Goal: Transaction & Acquisition: Purchase product/service

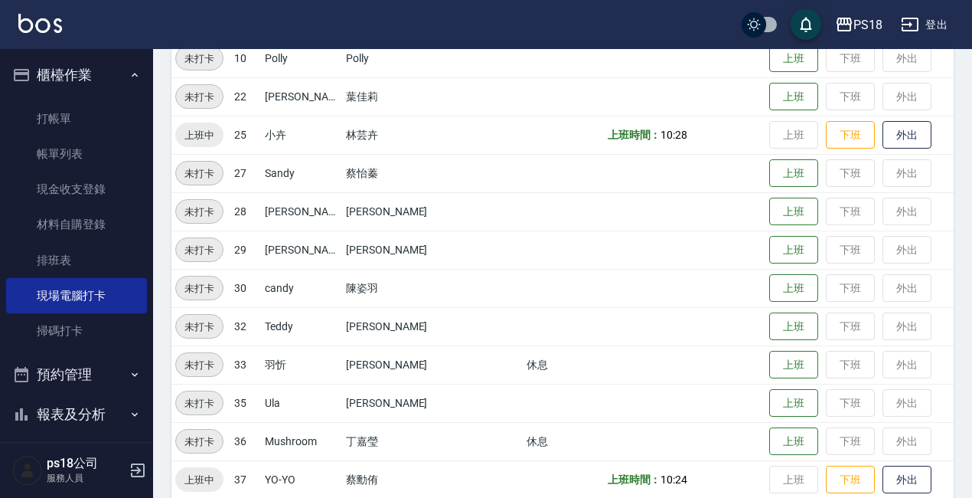
scroll to position [381, 0]
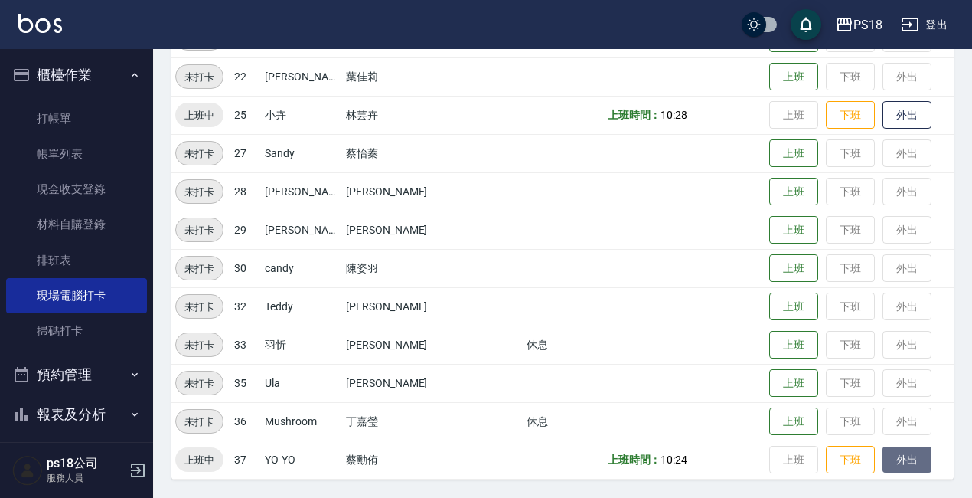
click at [883, 459] on button "外出" at bounding box center [907, 459] width 49 height 27
click at [884, 462] on button "歸來" at bounding box center [907, 459] width 49 height 27
click at [883, 453] on button "外出" at bounding box center [907, 459] width 49 height 27
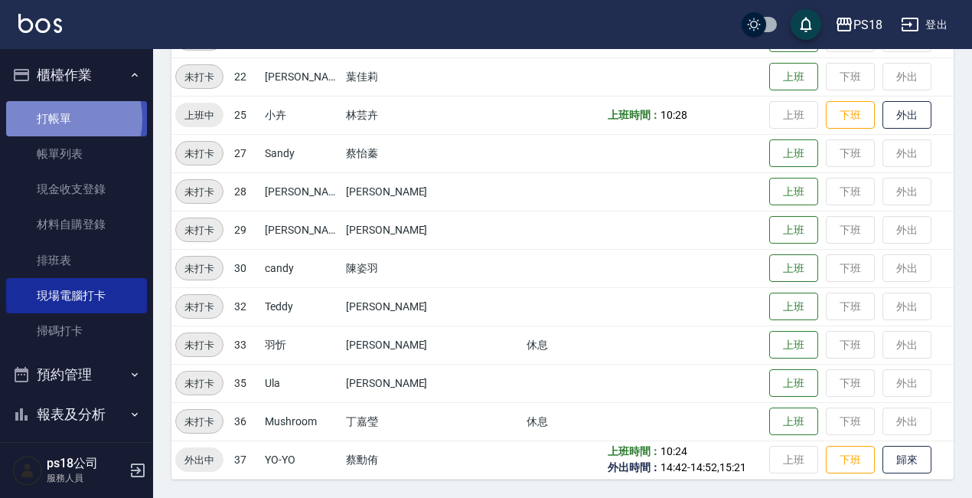
drag, startPoint x: 54, startPoint y: 119, endPoint x: 67, endPoint y: 114, distance: 13.8
click at [54, 118] on link "打帳單" at bounding box center [76, 118] width 141 height 35
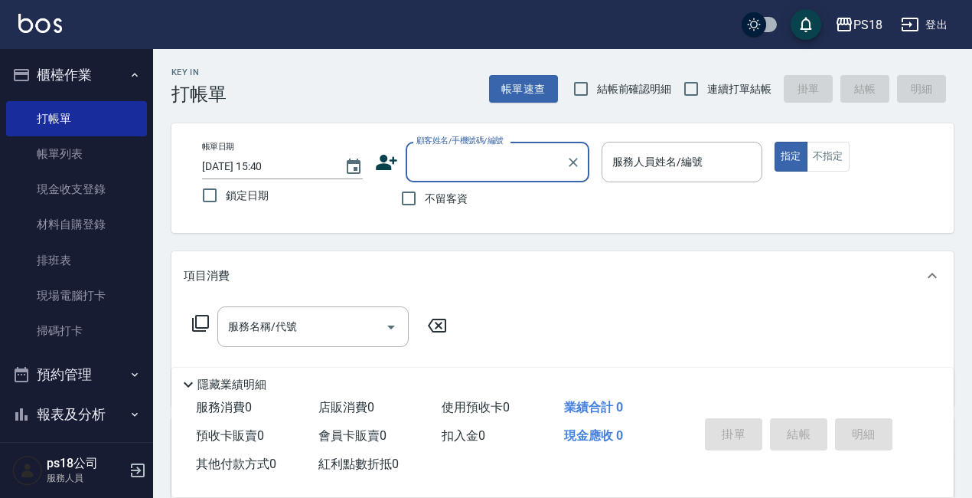
click at [470, 161] on input "顧客姓名/手機號碼/編號" at bounding box center [486, 162] width 147 height 27
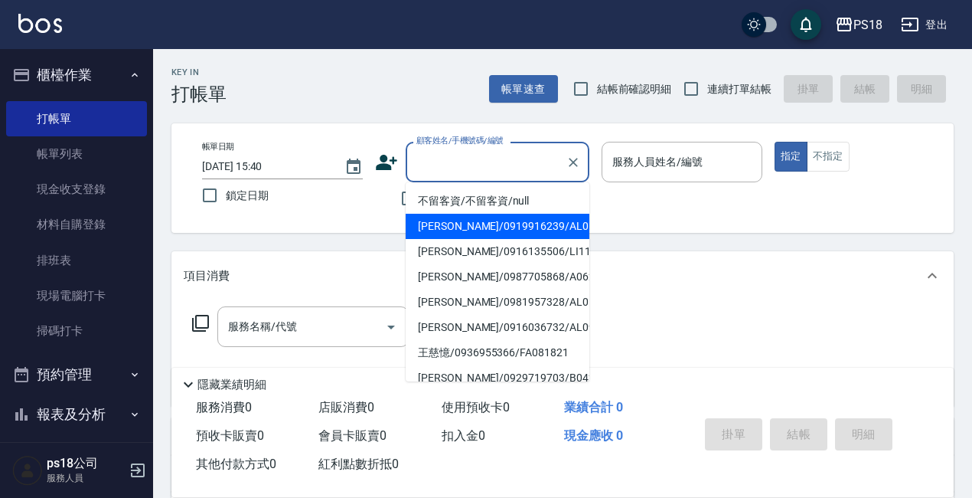
drag, startPoint x: 277, startPoint y: 281, endPoint x: 296, endPoint y: 249, distance: 37.4
click at [279, 272] on div "項目消費" at bounding box center [554, 276] width 740 height 16
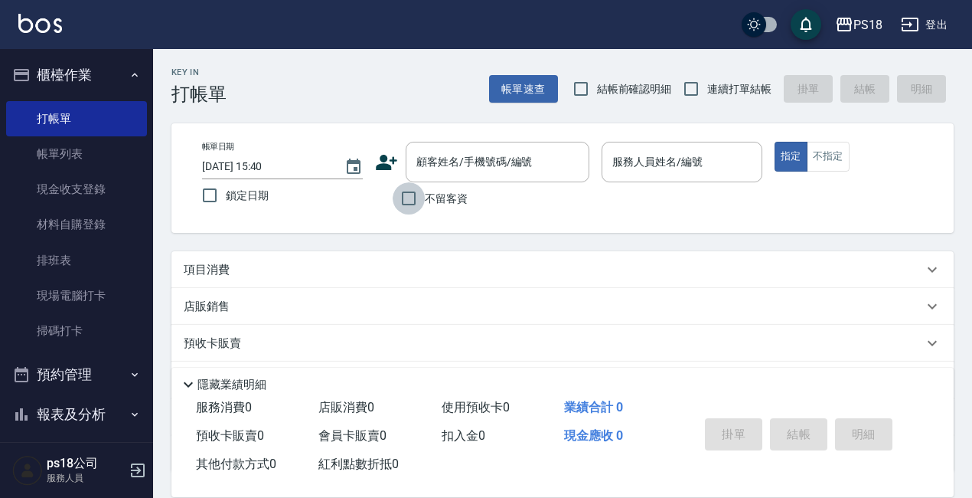
click at [407, 196] on input "不留客資" at bounding box center [409, 198] width 32 height 32
checkbox input "true"
click at [214, 263] on p "項目消費" at bounding box center [207, 270] width 46 height 16
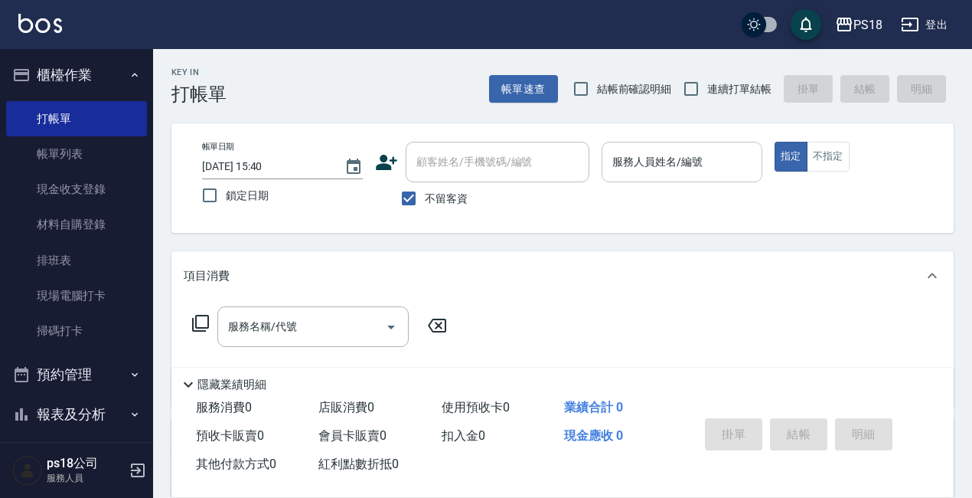
click at [660, 162] on input "服務人員姓名/編號" at bounding box center [682, 162] width 147 height 27
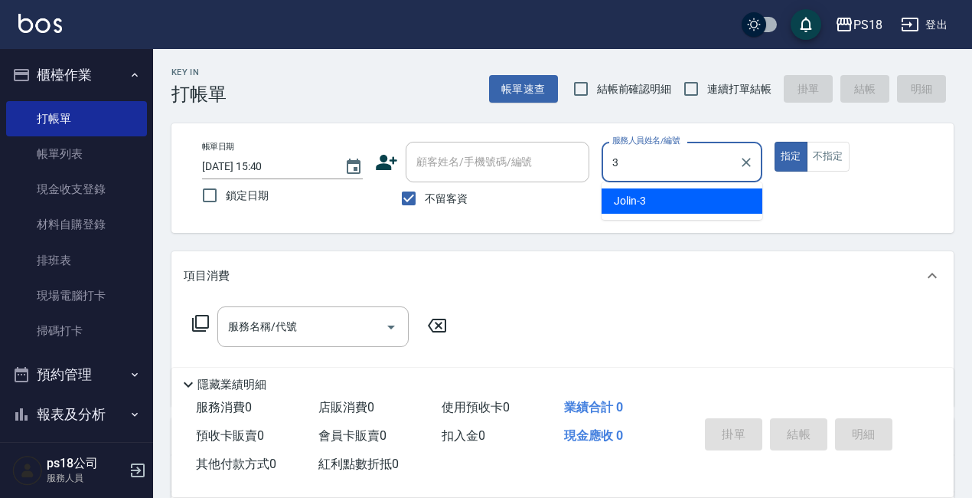
type input "3"
type button "true"
type input "Jolin-3"
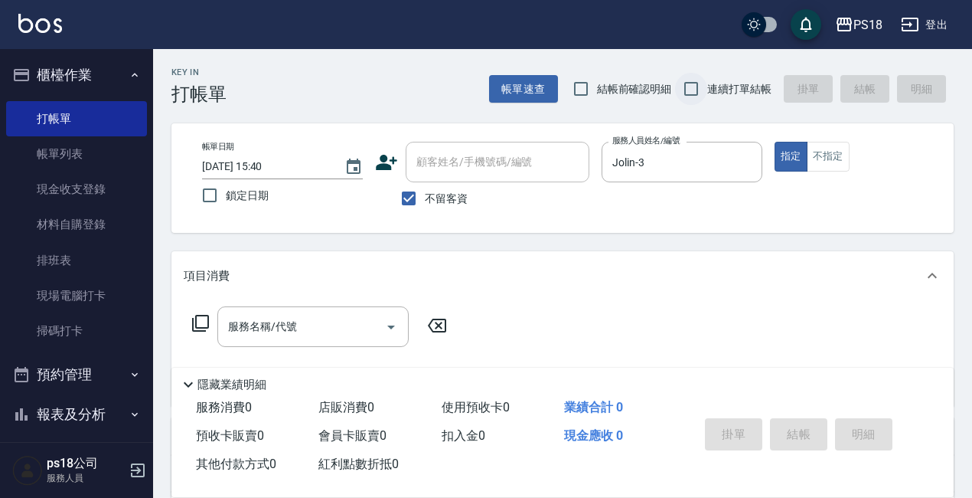
click at [689, 83] on input "連續打單結帳" at bounding box center [691, 89] width 32 height 32
checkbox input "true"
click at [201, 325] on icon at bounding box center [200, 323] width 18 height 18
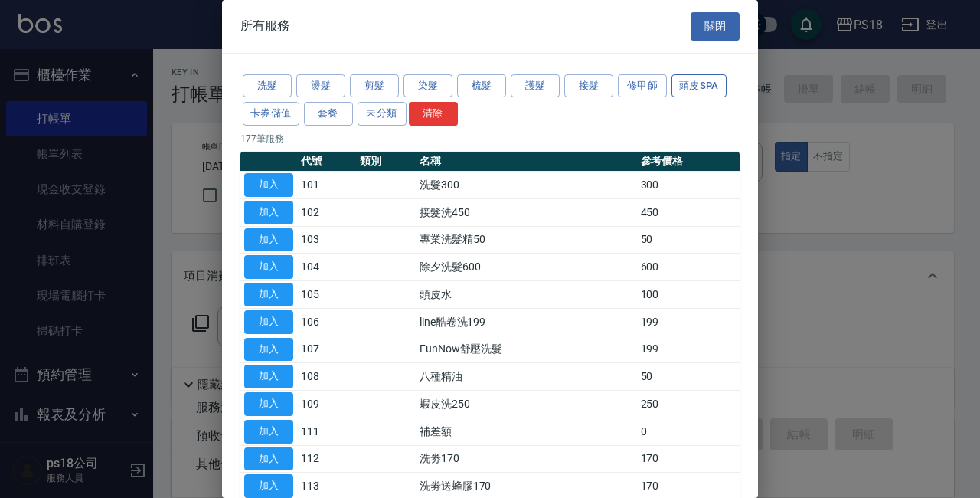
click at [681, 75] on button "頭皮SPA" at bounding box center [698, 86] width 55 height 24
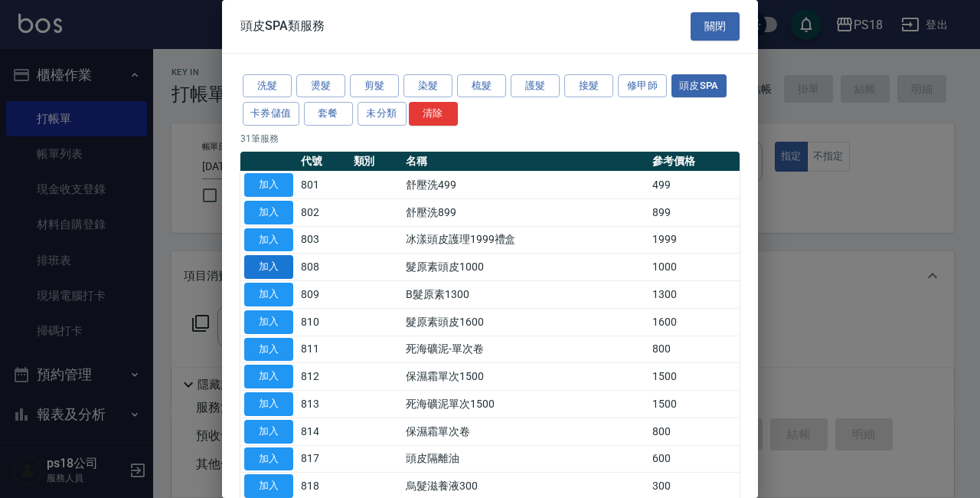
click at [247, 256] on button "加入" at bounding box center [268, 267] width 49 height 24
type input "髮原素頭皮1000(808)"
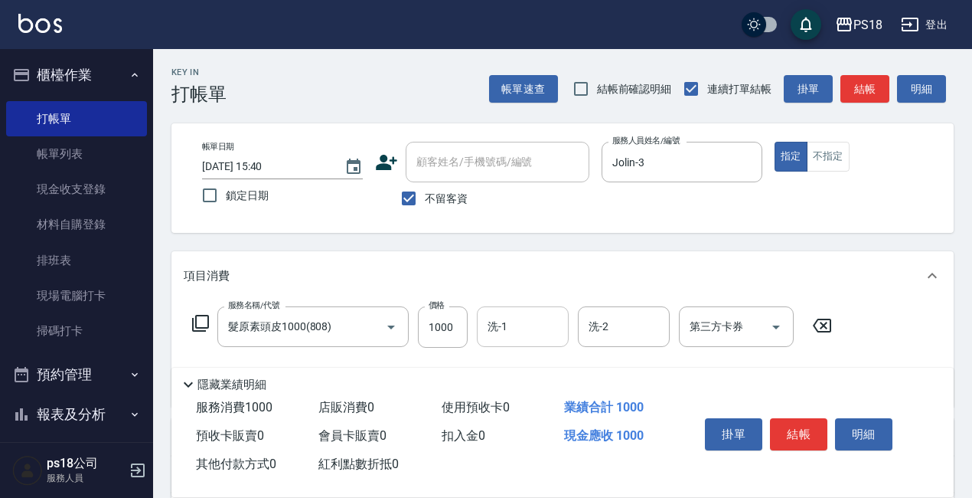
click at [512, 325] on input "洗-1" at bounding box center [523, 326] width 78 height 27
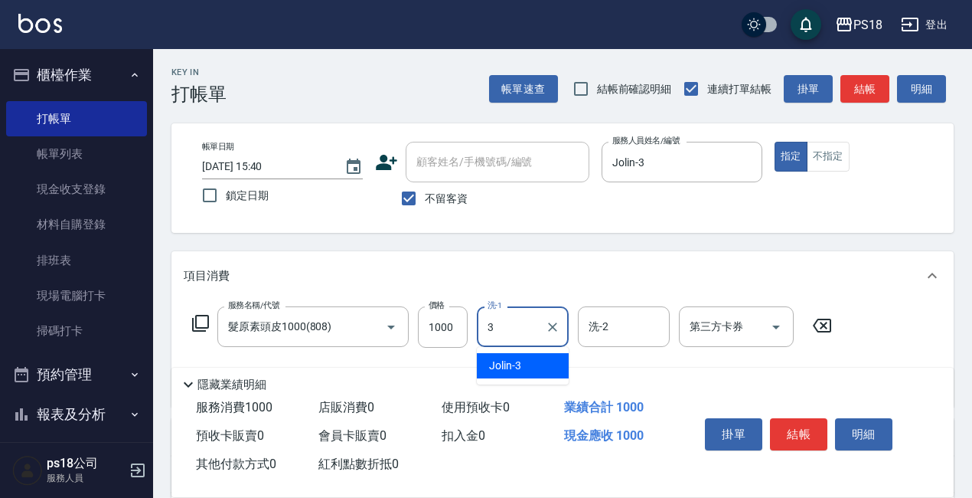
type input "Jolin-3"
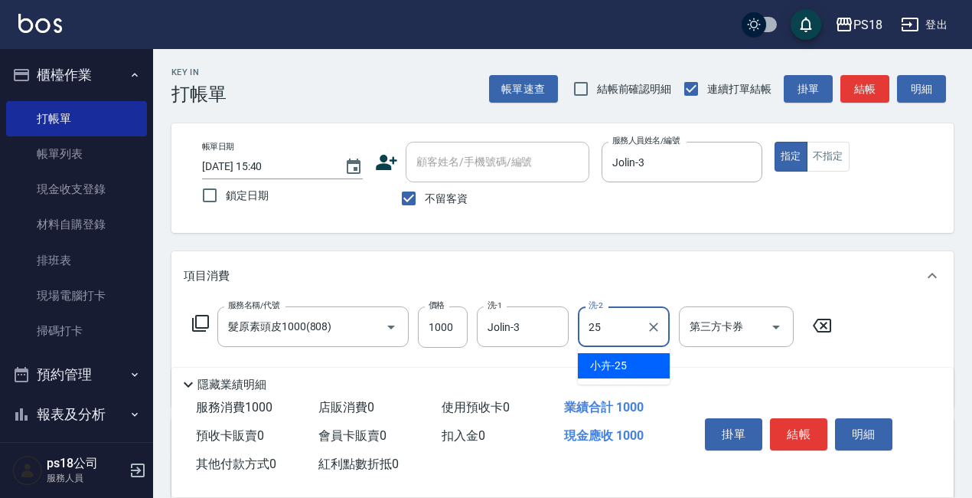
type input "小卉-25"
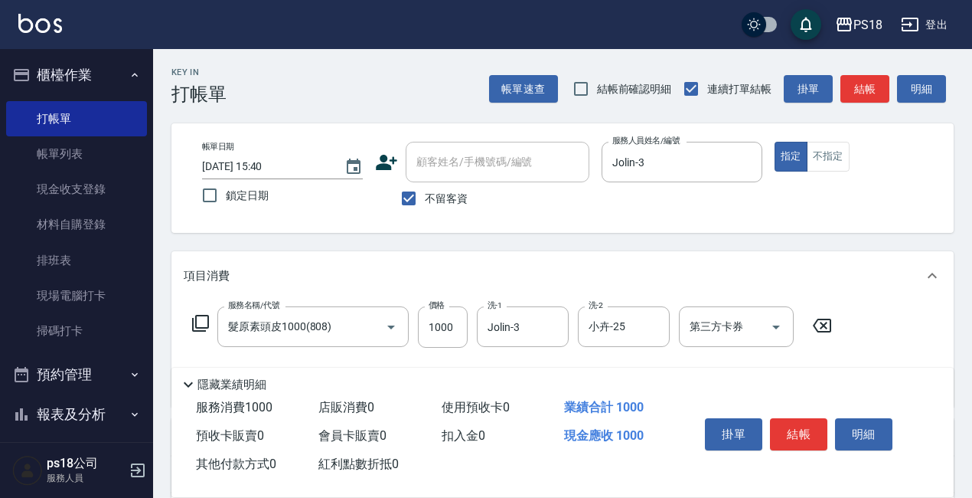
click at [200, 321] on icon at bounding box center [200, 323] width 18 height 18
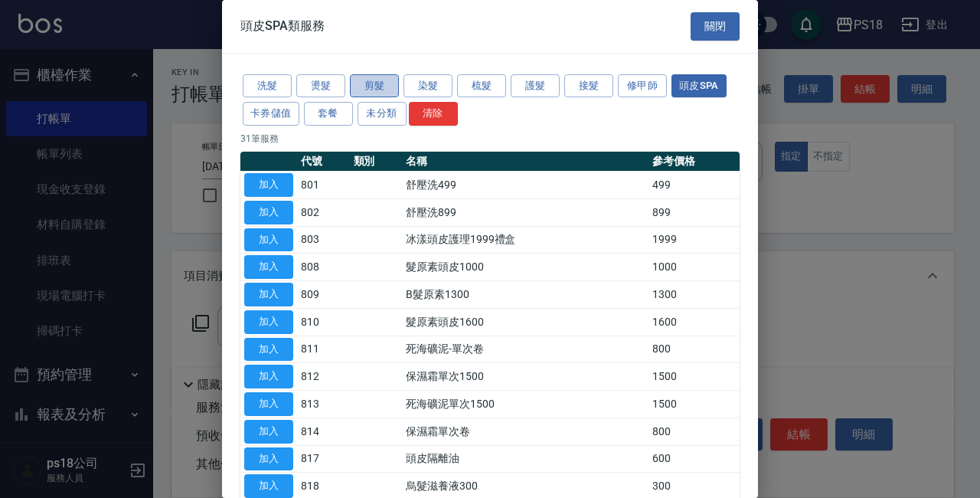
click at [378, 80] on button "剪髮" at bounding box center [374, 86] width 49 height 24
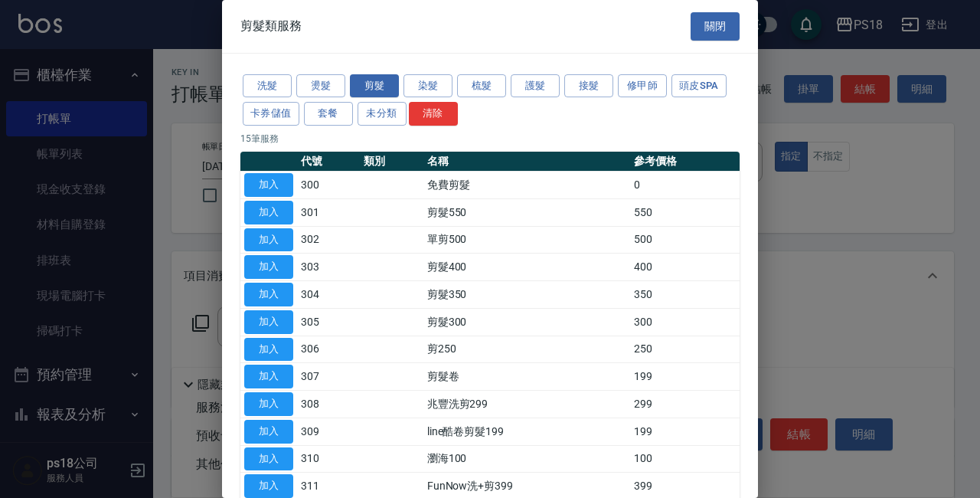
click at [243, 237] on td "加入" at bounding box center [268, 240] width 57 height 28
click at [271, 238] on button "加入" at bounding box center [268, 240] width 49 height 24
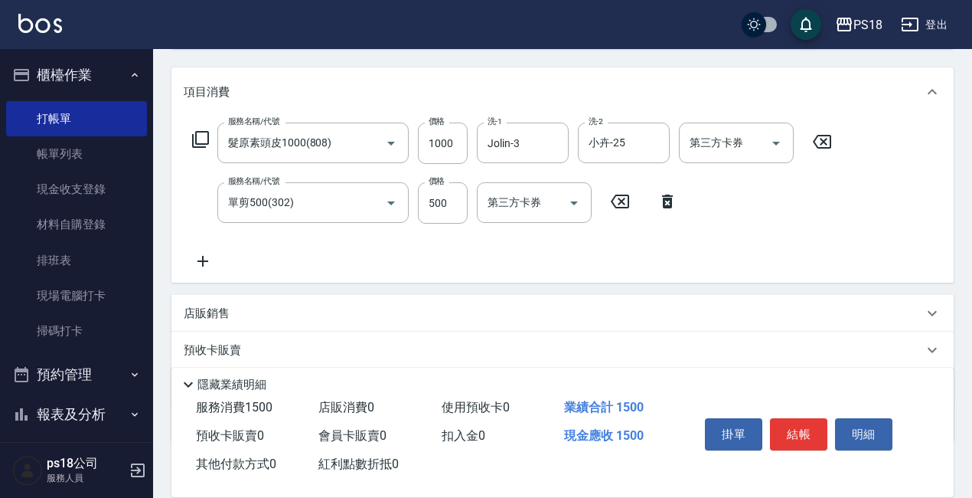
scroll to position [275, 0]
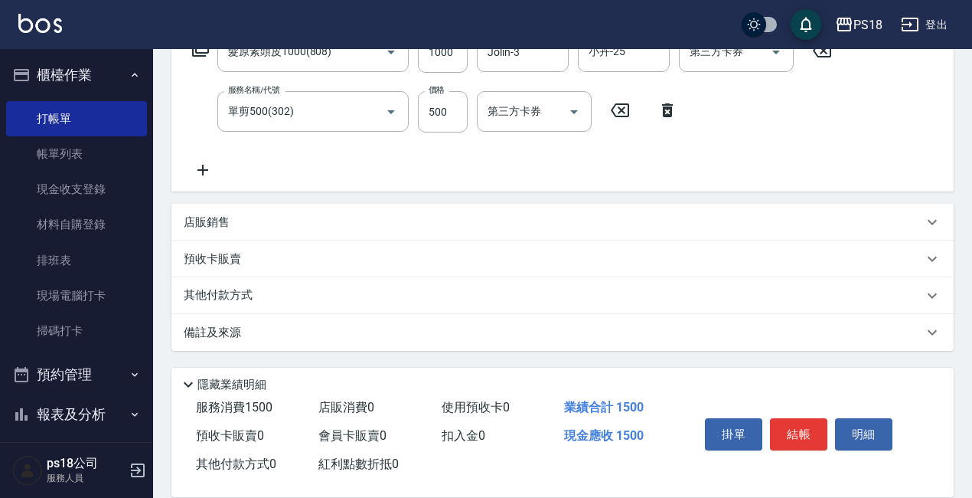
click at [217, 325] on p "備註及來源" at bounding box center [212, 333] width 57 height 16
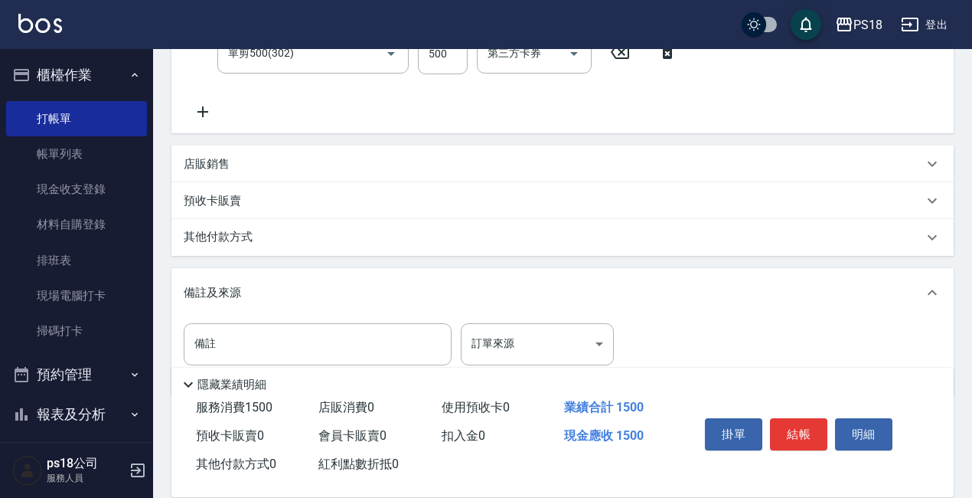
scroll to position [378, 0]
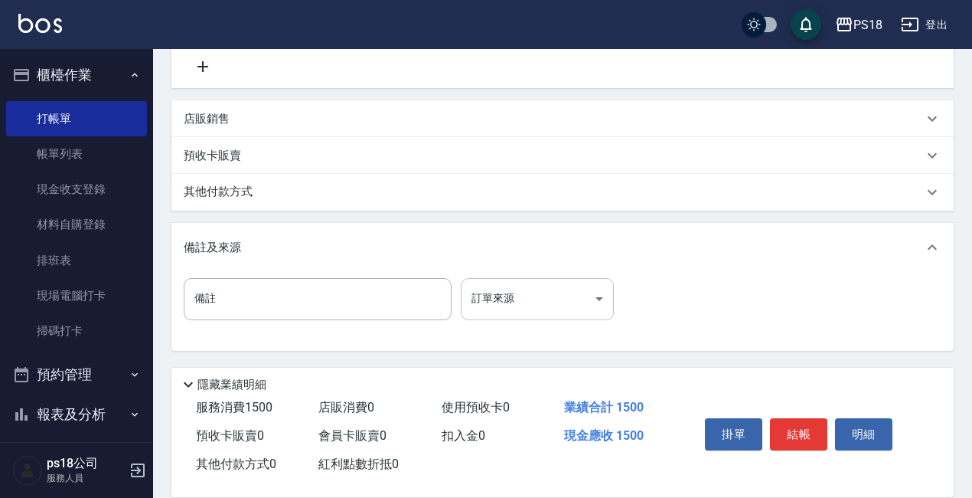
click at [600, 292] on body "PS18 登出 櫃檯作業 打帳單 帳單列表 現金收支登錄 材料自購登錄 排班表 現場電腦打卡 掃碼打卡 預約管理 預約管理 單日預約紀錄 單週預約紀錄 報表及…" at bounding box center [486, 60] width 972 height 876
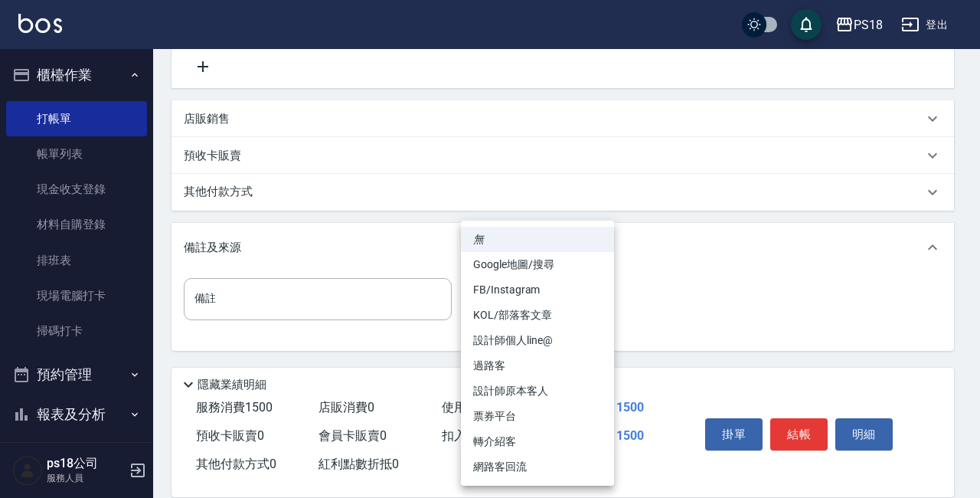
click at [505, 387] on li "設計師原本客人" at bounding box center [537, 390] width 153 height 25
type input "設計師原本客人"
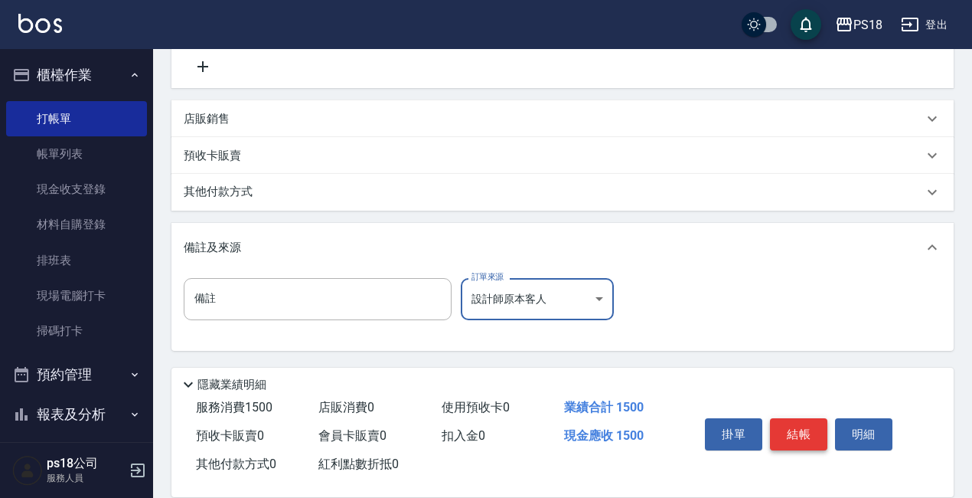
click at [793, 420] on button "結帳" at bounding box center [798, 434] width 57 height 32
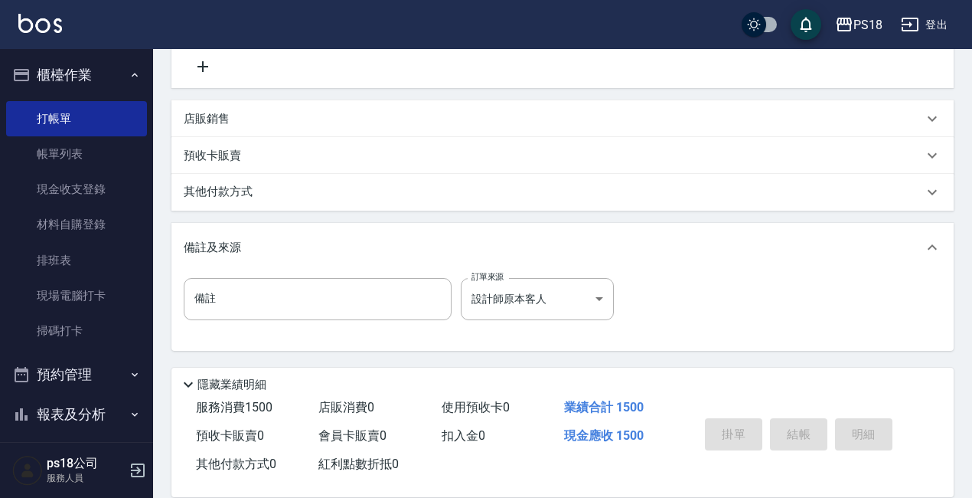
type input "[DATE] 15:41"
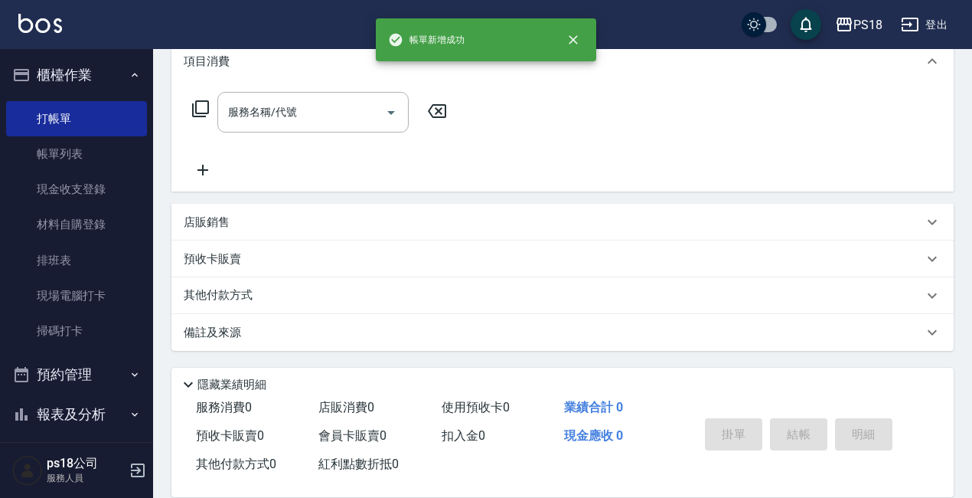
scroll to position [0, 0]
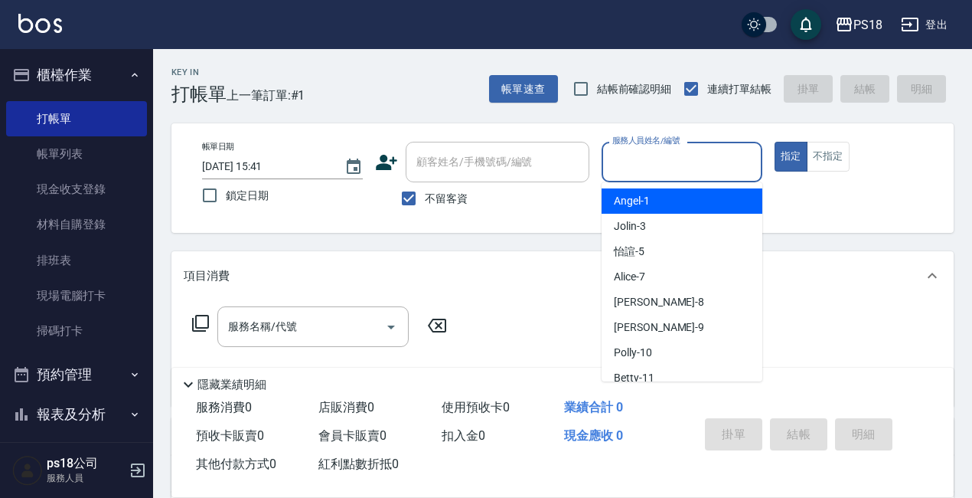
click at [634, 157] on input "服務人員姓名/編號" at bounding box center [682, 162] width 147 height 27
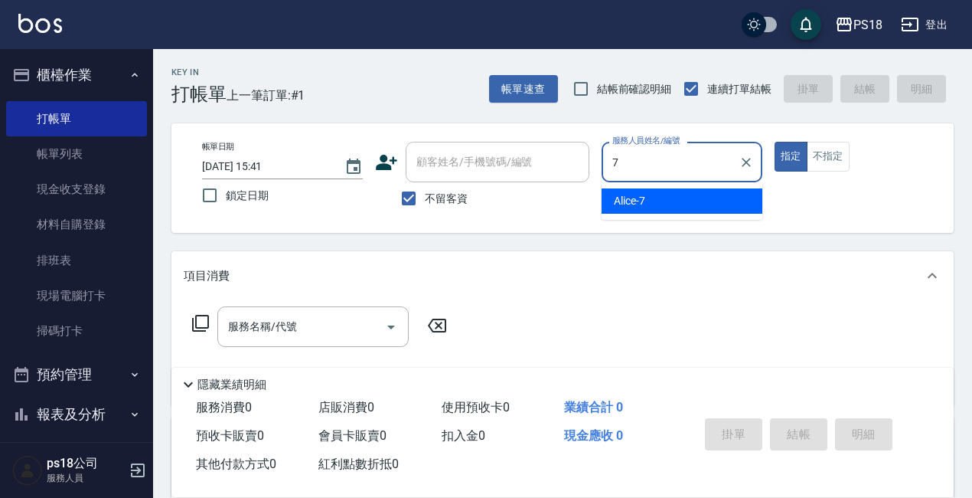
type input "Alice-7"
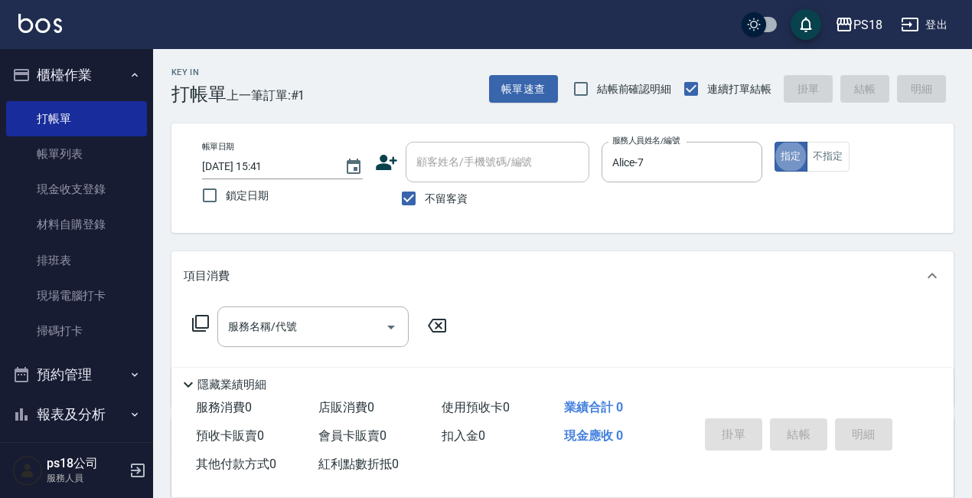
click at [201, 317] on icon at bounding box center [200, 323] width 18 height 18
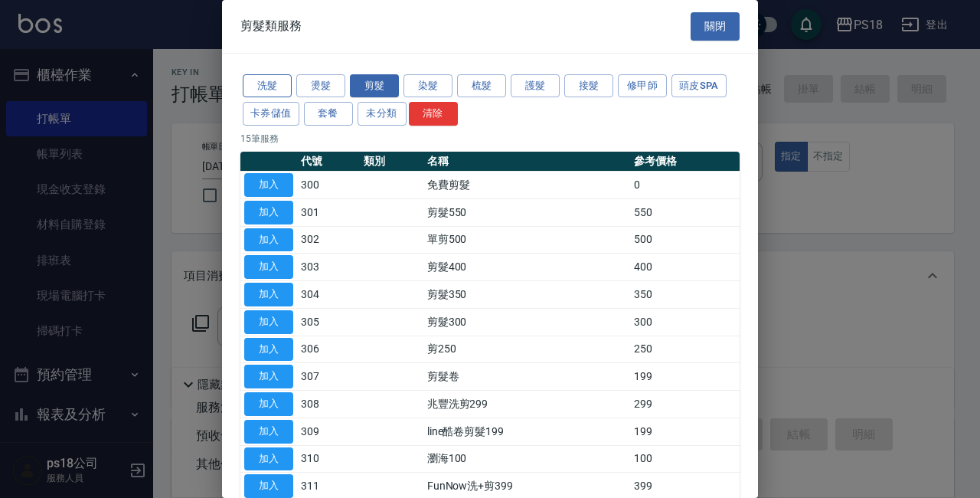
click at [264, 84] on button "洗髮" at bounding box center [267, 86] width 49 height 24
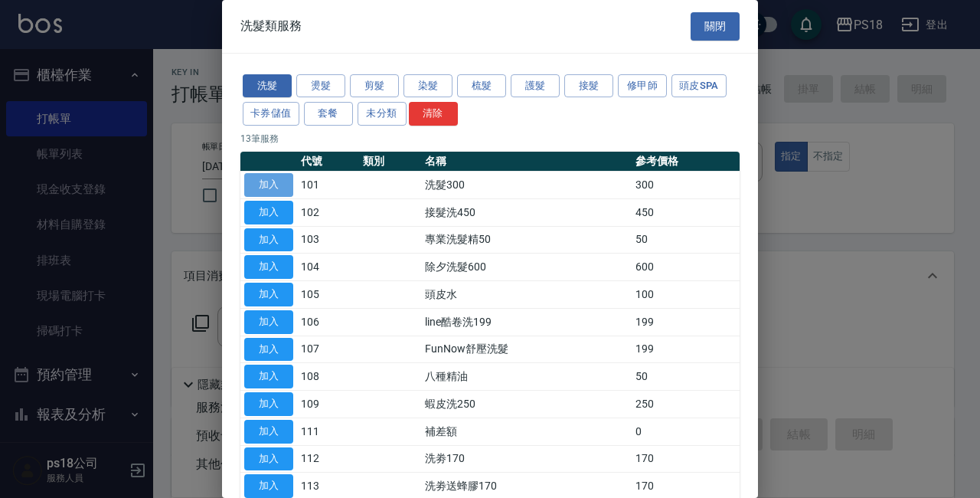
click at [269, 181] on button "加入" at bounding box center [268, 185] width 49 height 24
type input "洗髮300(101)"
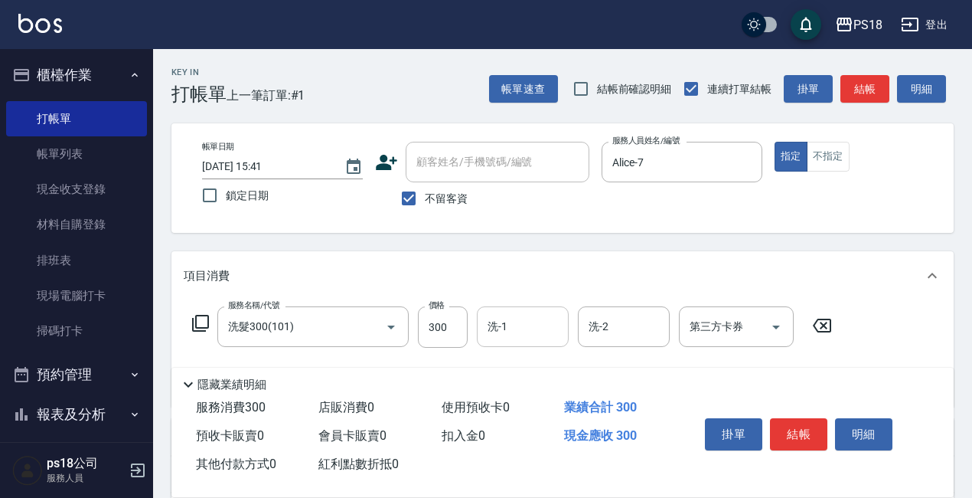
click at [526, 328] on input "洗-1" at bounding box center [523, 326] width 78 height 27
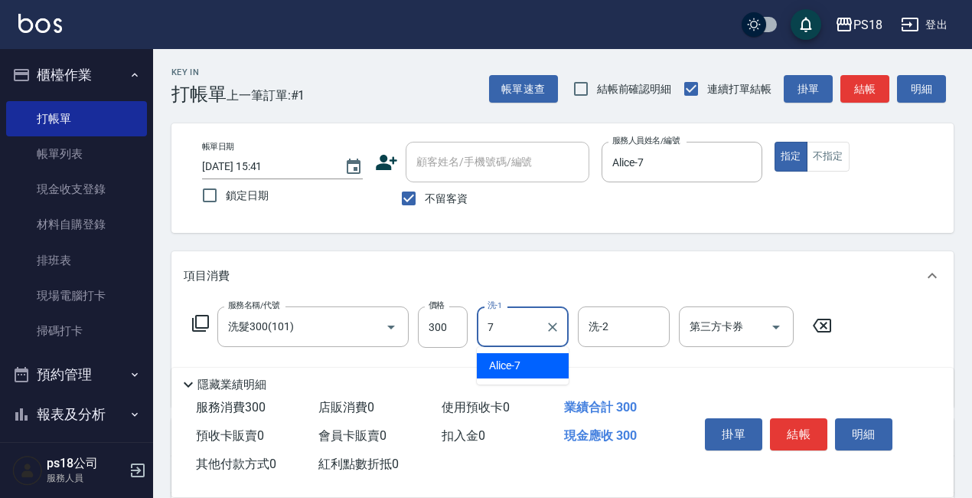
type input "Alice-7"
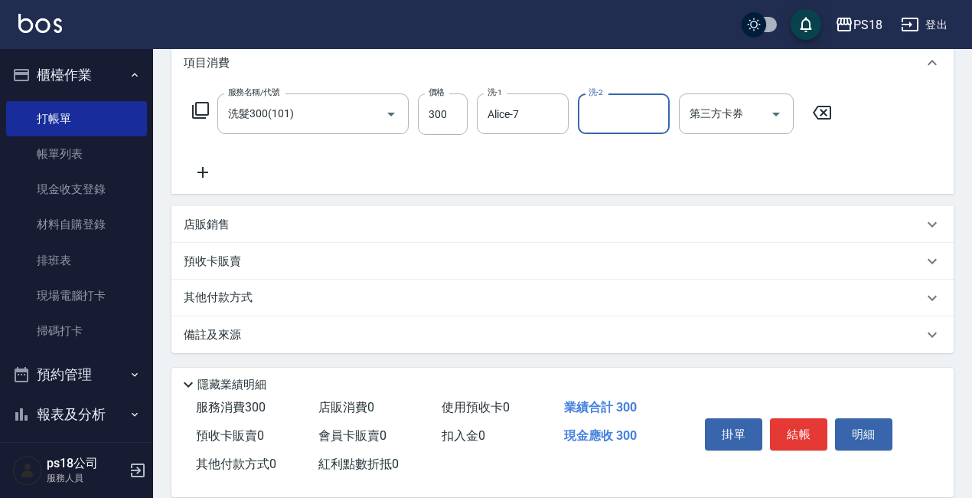
scroll to position [215, 0]
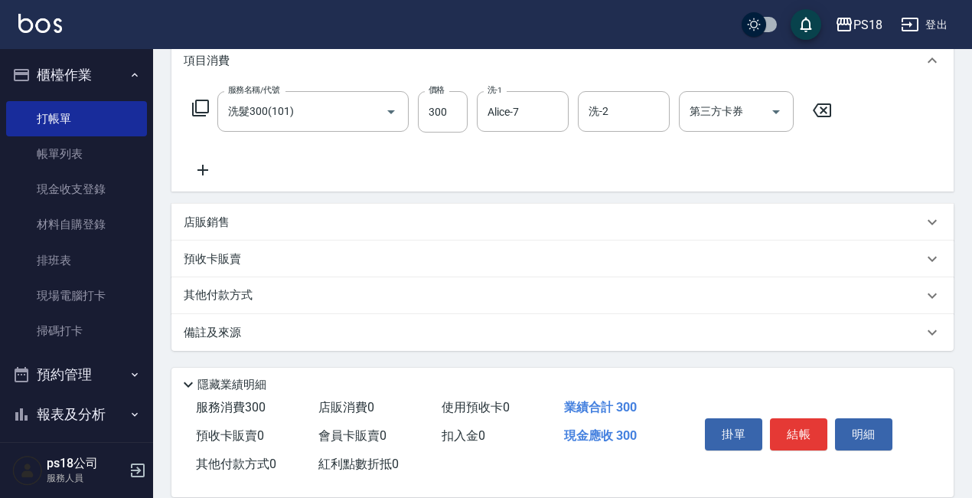
click at [218, 224] on p "店販銷售" at bounding box center [207, 222] width 46 height 16
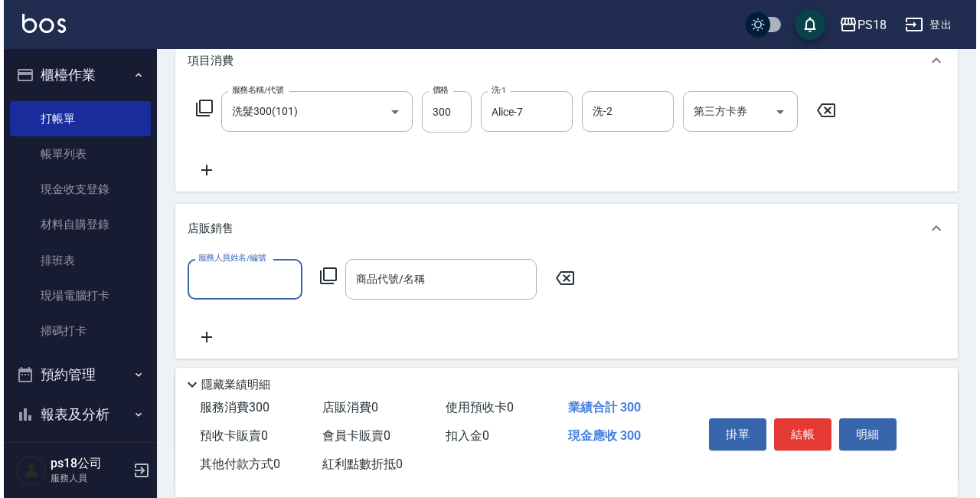
scroll to position [1, 0]
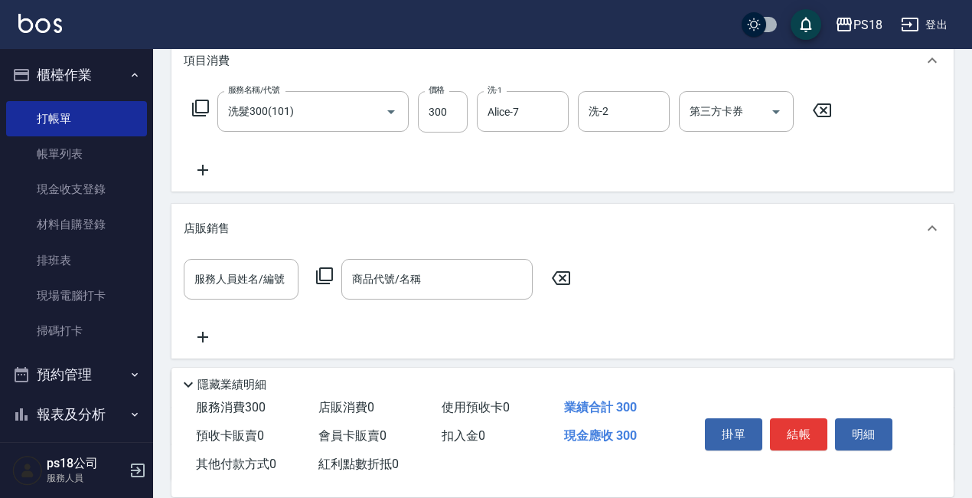
click at [325, 273] on icon at bounding box center [324, 275] width 18 height 18
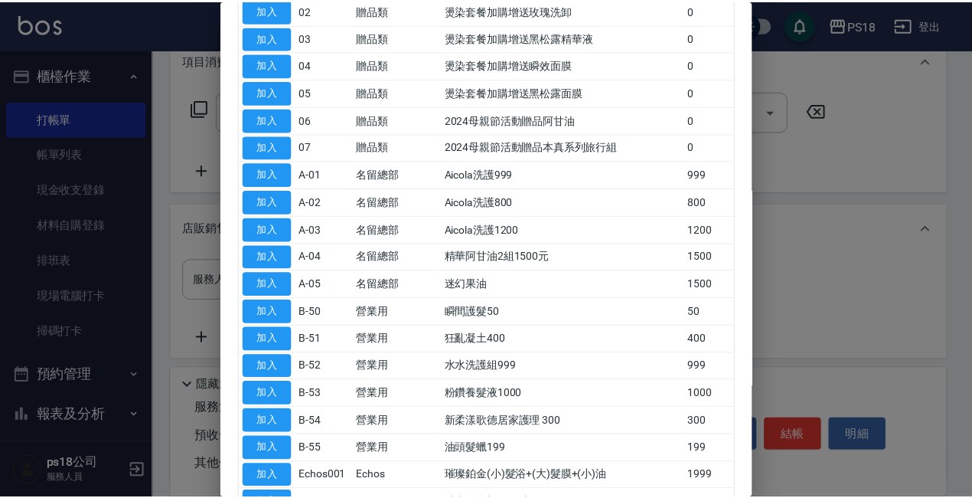
scroll to position [230, 0]
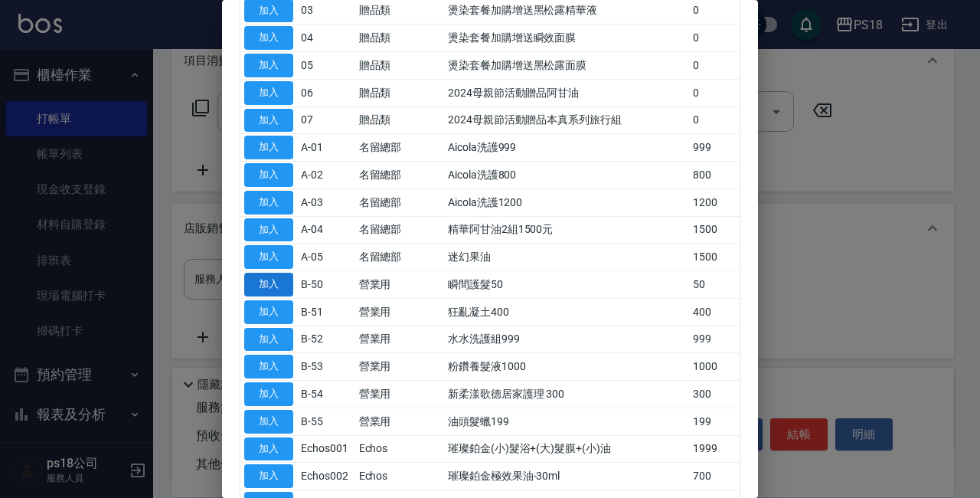
click at [283, 283] on button "加入" at bounding box center [268, 285] width 49 height 24
type input "瞬間護髮50"
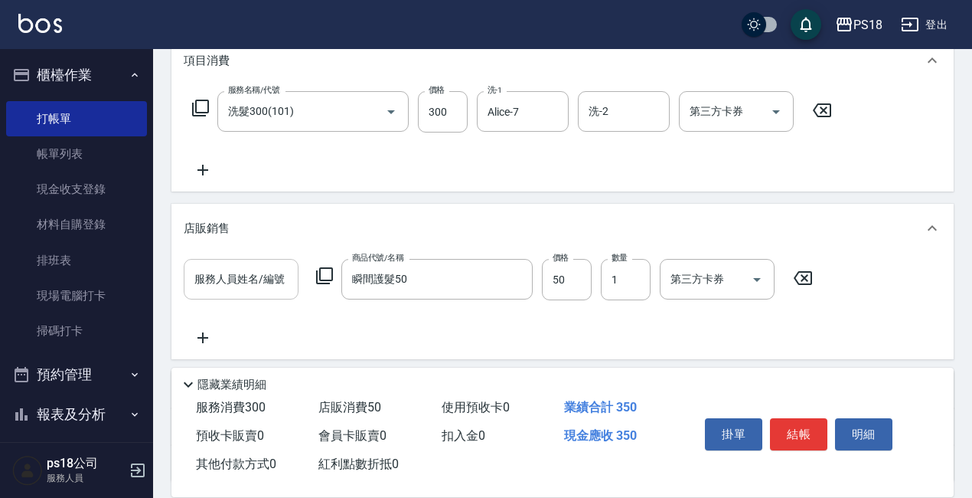
click at [209, 269] on div "服務人員姓名/編號 服務人員姓名/編號" at bounding box center [241, 279] width 115 height 41
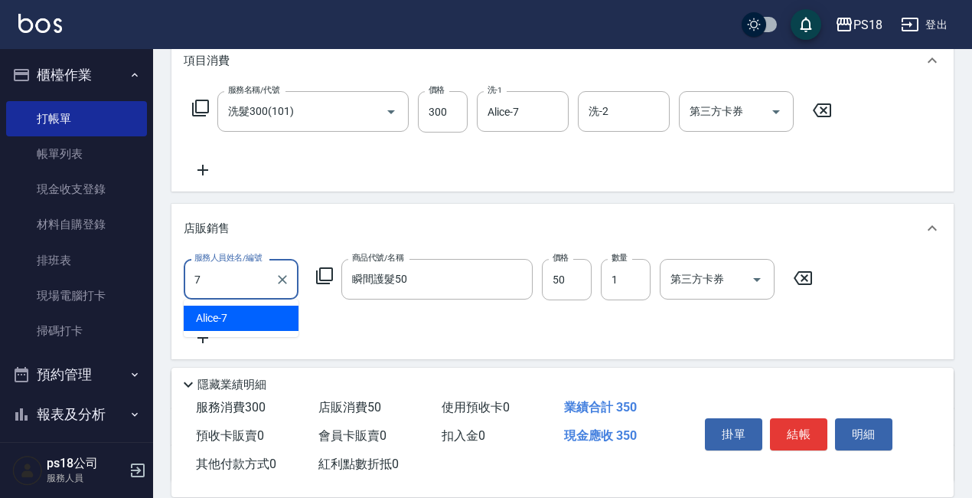
type input "Alice-7"
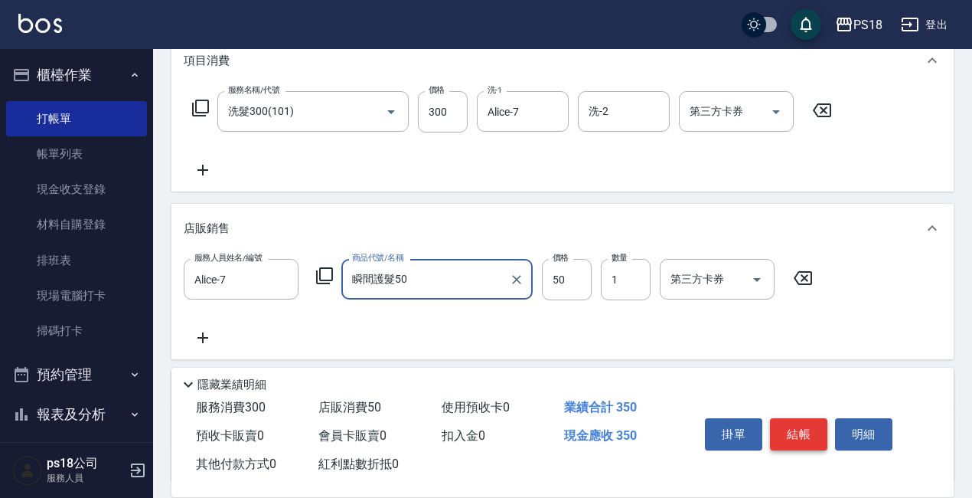
click at [806, 418] on button "結帳" at bounding box center [798, 434] width 57 height 32
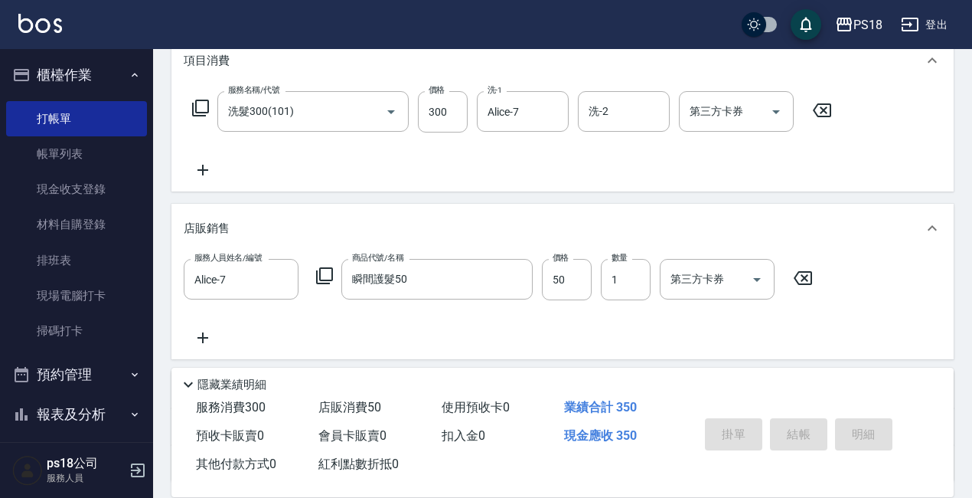
type input "[DATE] 15:43"
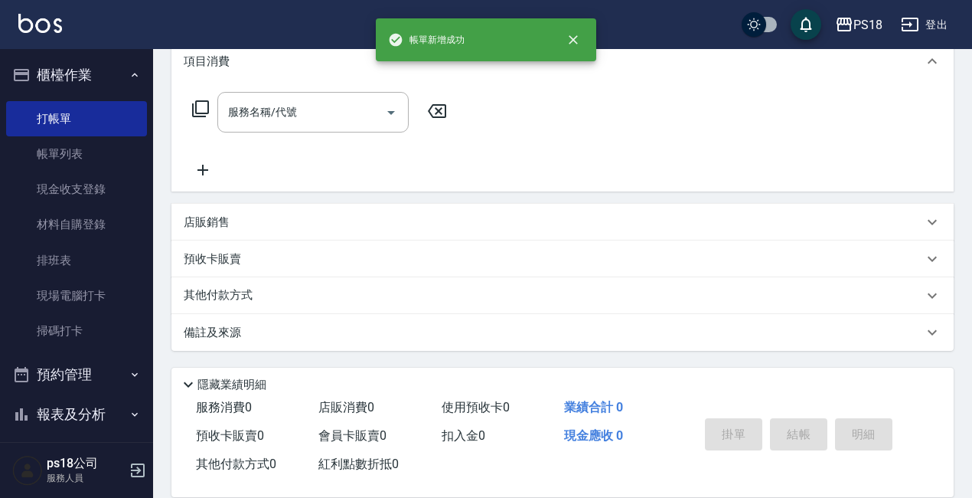
scroll to position [0, 0]
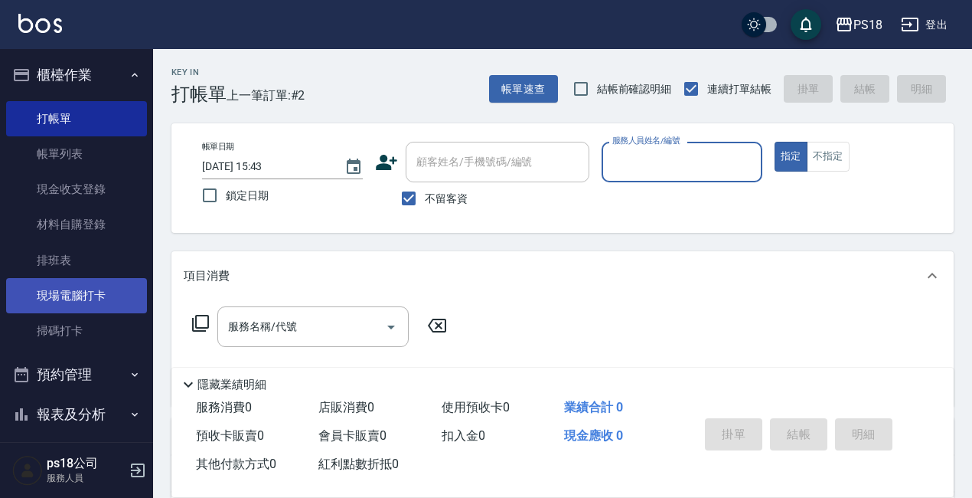
click at [69, 293] on link "現場電腦打卡" at bounding box center [76, 295] width 141 height 35
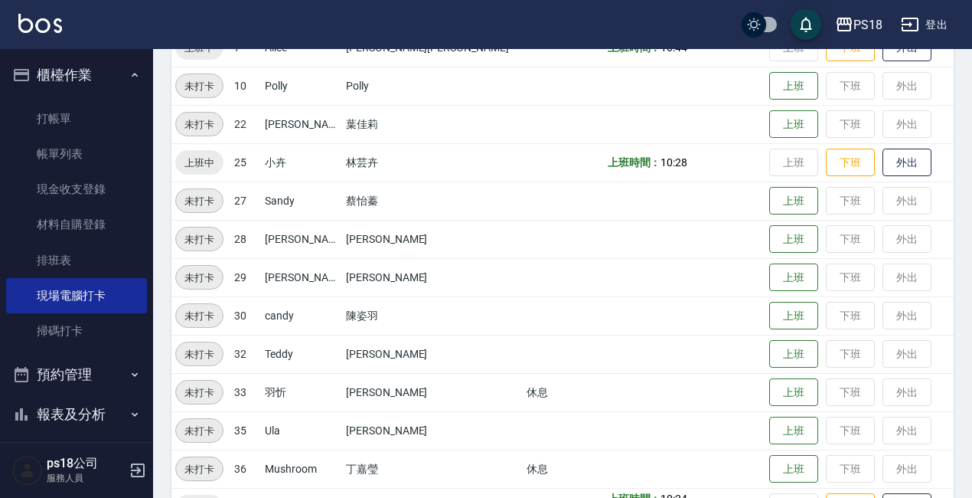
scroll to position [381, 0]
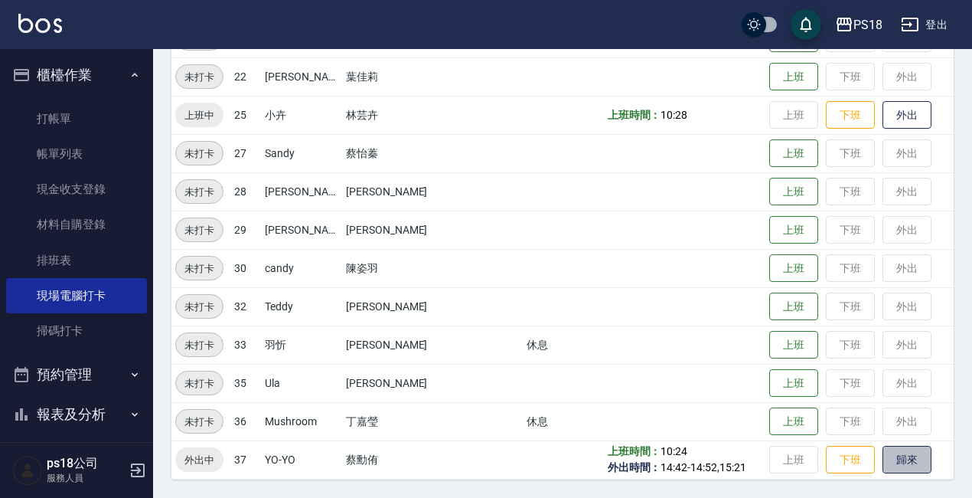
drag, startPoint x: 866, startPoint y: 460, endPoint x: 848, endPoint y: 457, distance: 17.9
click at [883, 461] on button "歸來" at bounding box center [907, 460] width 49 height 28
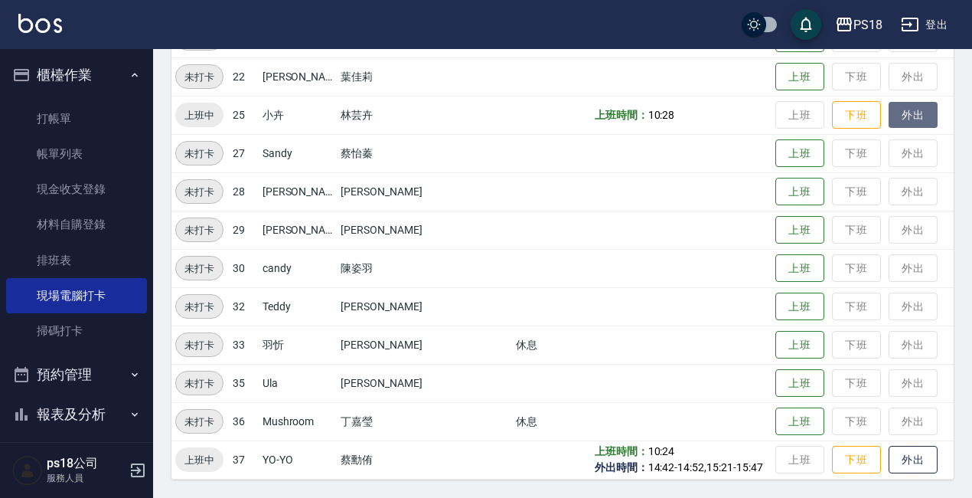
click at [894, 110] on button "外出" at bounding box center [913, 115] width 49 height 27
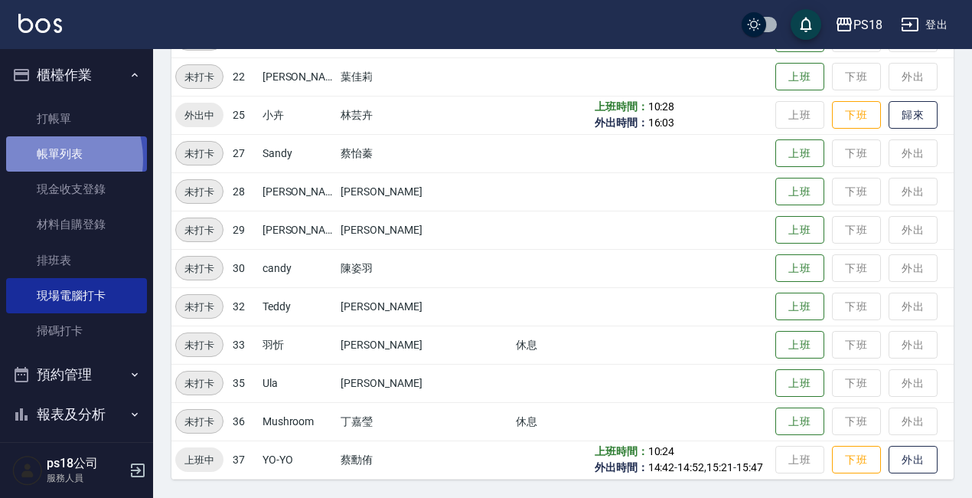
click at [47, 159] on link "帳單列表" at bounding box center [76, 153] width 141 height 35
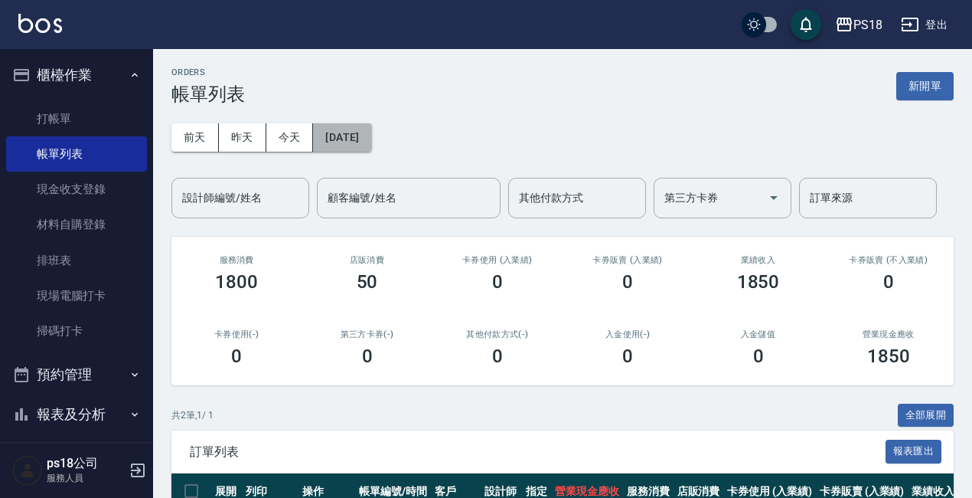
click at [342, 143] on button "[DATE]" at bounding box center [342, 137] width 58 height 28
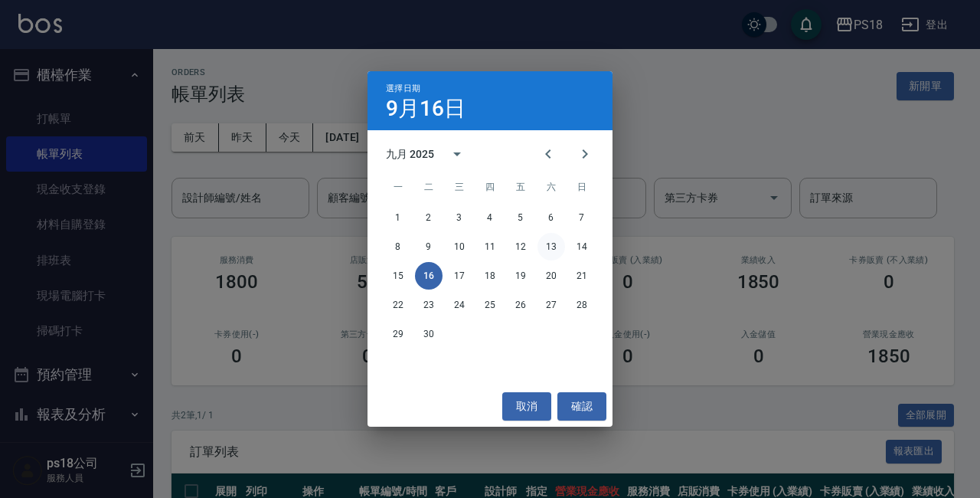
click at [548, 253] on button "13" at bounding box center [551, 247] width 28 height 28
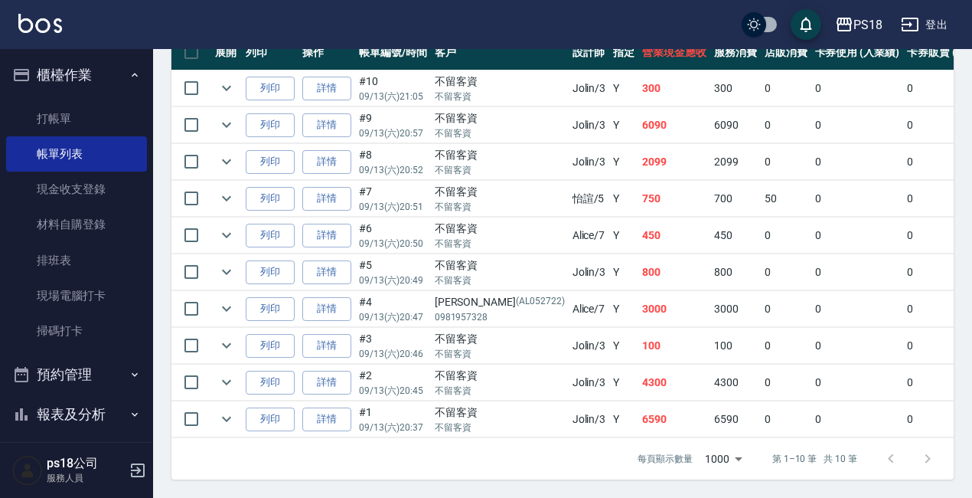
scroll to position [375, 0]
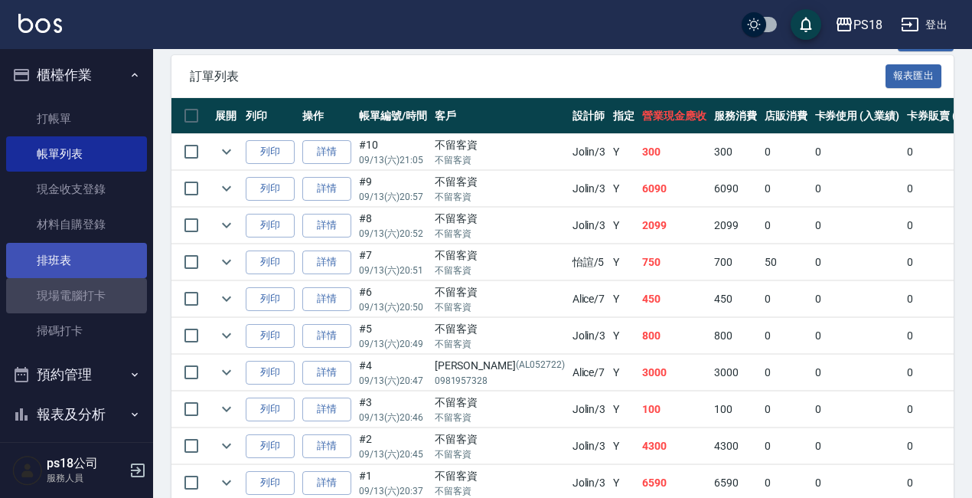
drag, startPoint x: 76, startPoint y: 295, endPoint x: 69, endPoint y: 276, distance: 20.3
click at [75, 296] on link "現場電腦打卡" at bounding box center [76, 295] width 141 height 35
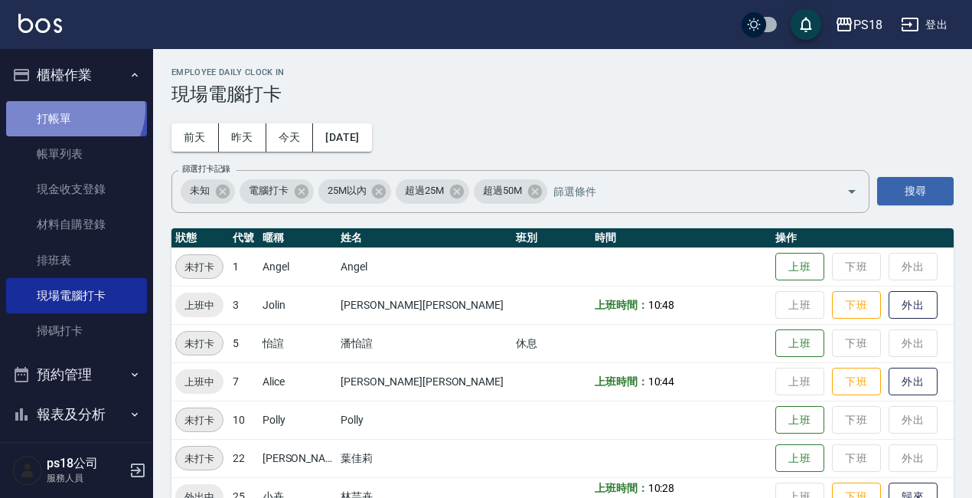
click at [73, 108] on link "打帳單" at bounding box center [76, 118] width 141 height 35
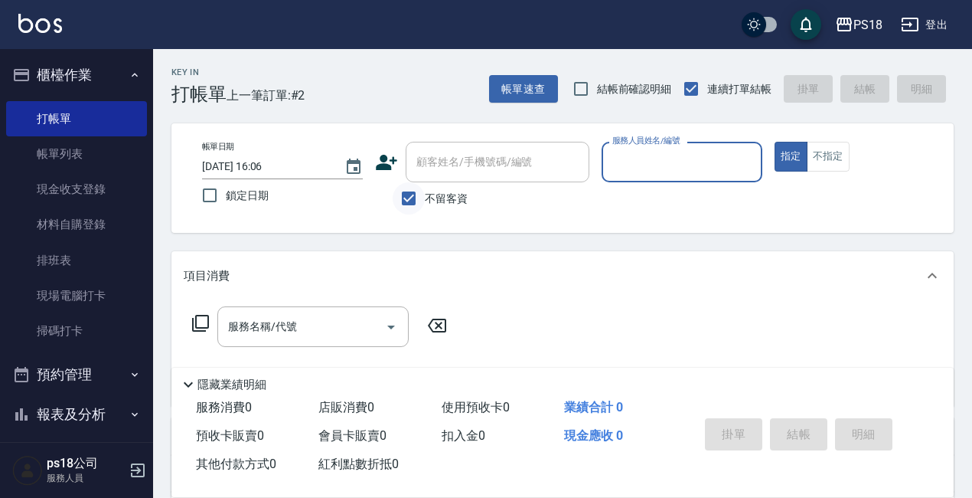
click at [410, 201] on input "不留客資" at bounding box center [409, 198] width 32 height 32
checkbox input "false"
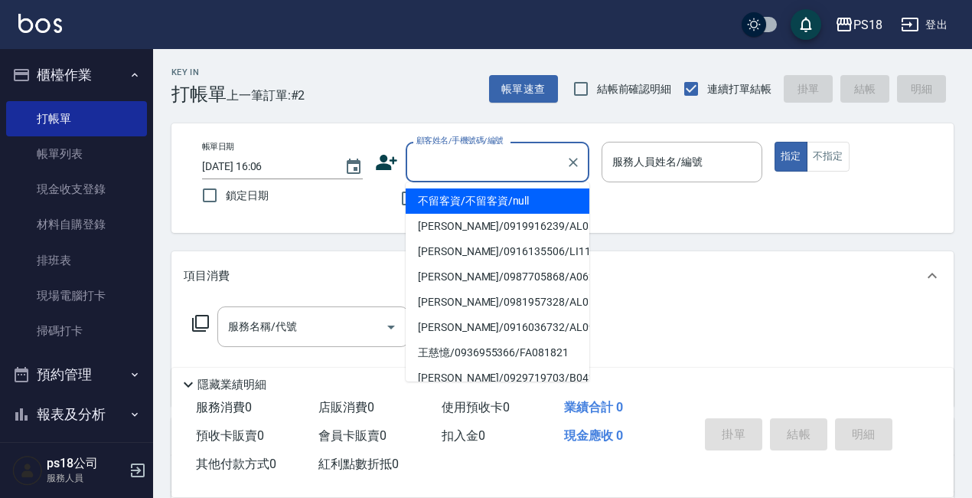
click at [464, 165] on input "顧客姓名/手機號碼/編號" at bounding box center [486, 162] width 147 height 27
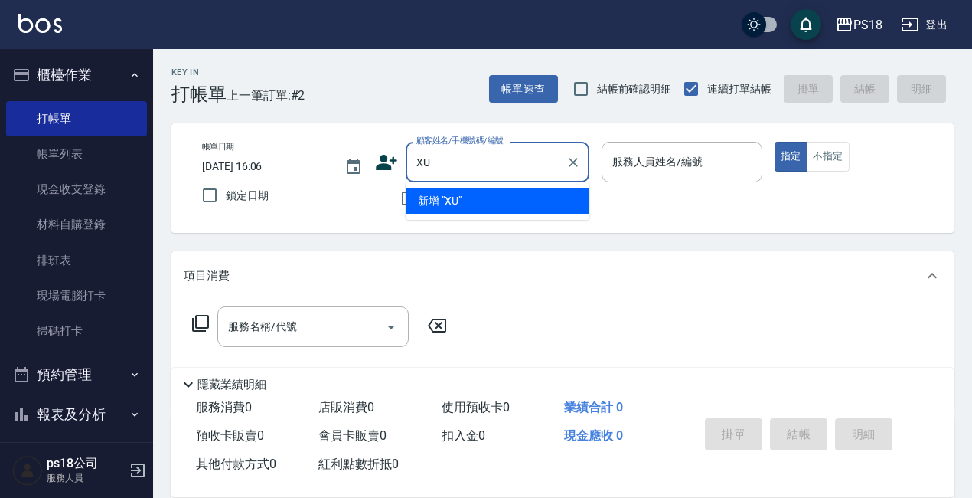
type input "X"
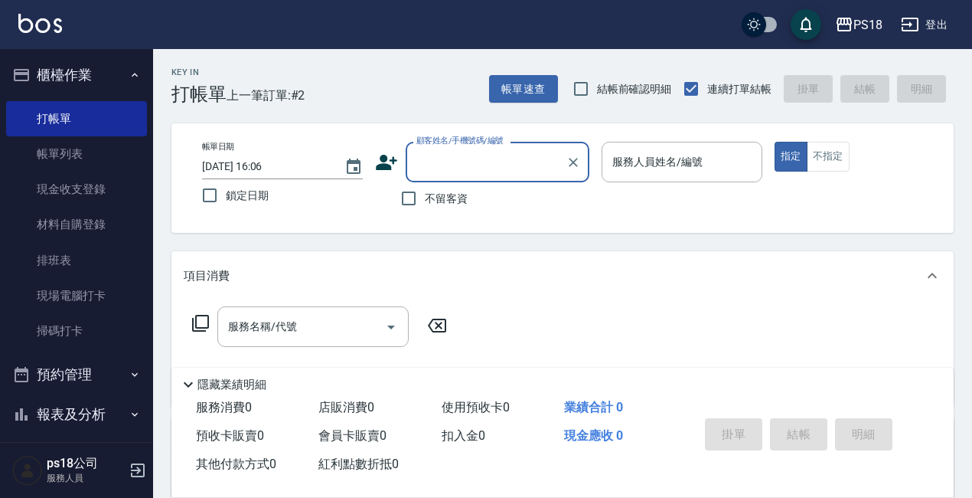
click at [479, 165] on input "顧客姓名/手機號碼/編號" at bounding box center [486, 162] width 147 height 27
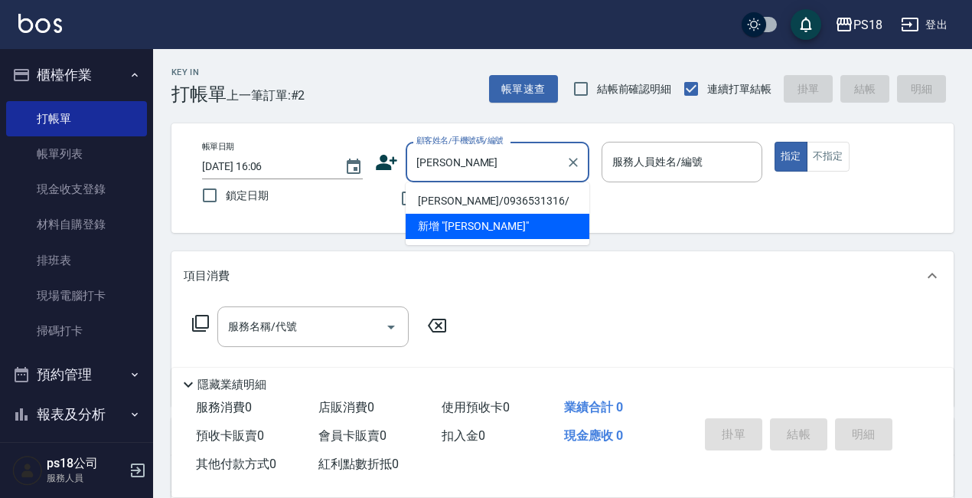
click at [473, 154] on input "[PERSON_NAME]" at bounding box center [486, 162] width 147 height 27
type input "李"
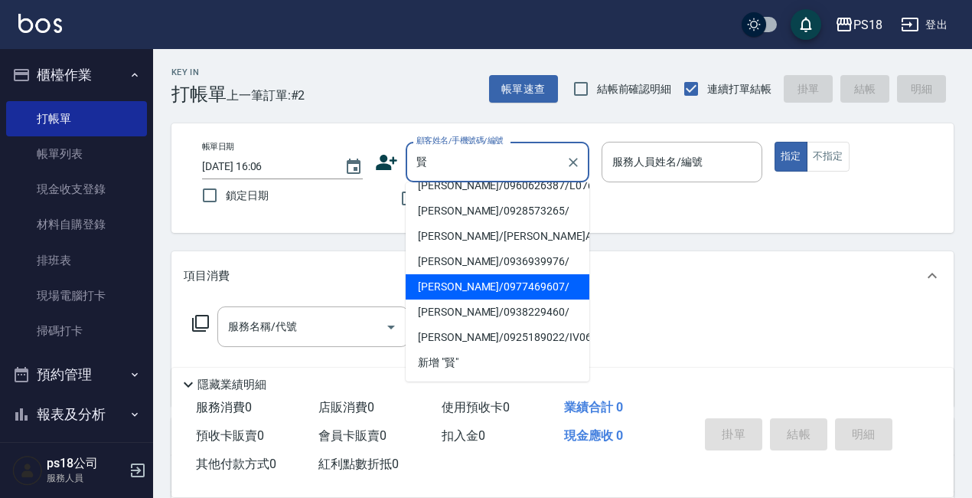
scroll to position [153, 0]
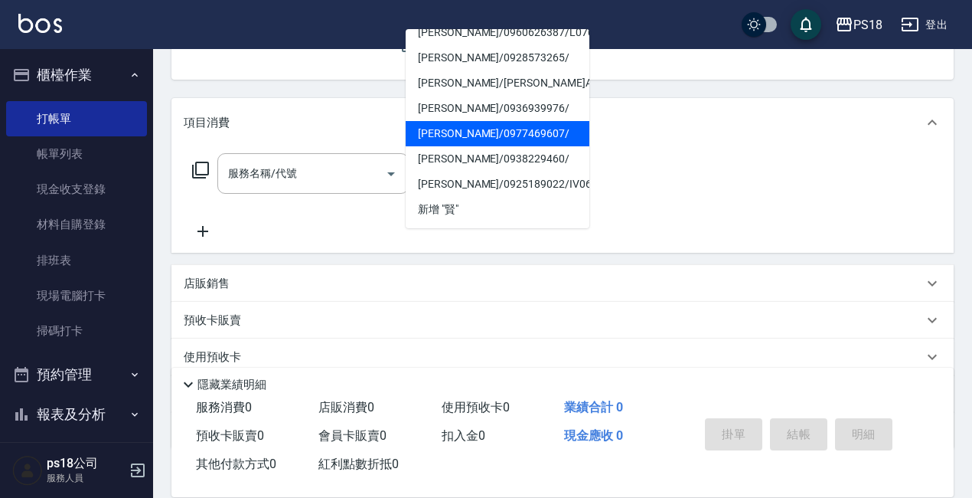
type input "賢"
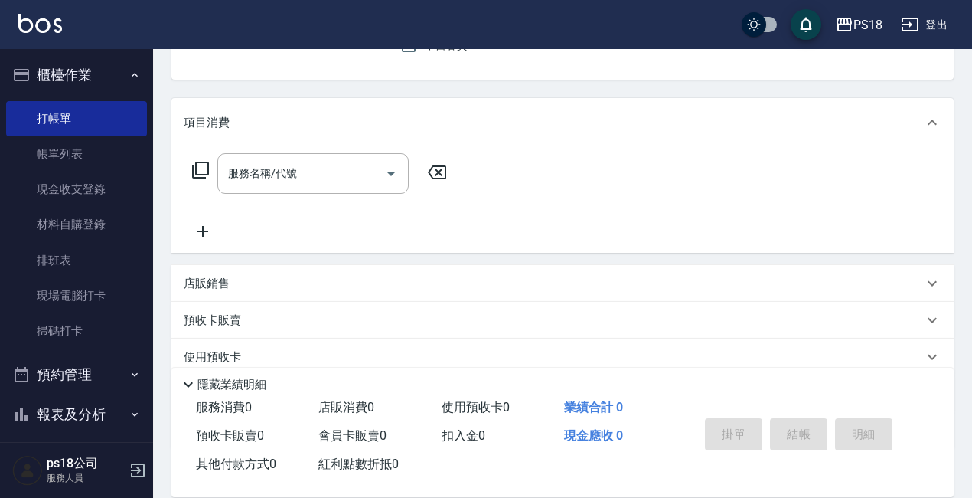
click at [698, 195] on div "服務名稱/代號 服務名稱/代號" at bounding box center [563, 200] width 782 height 106
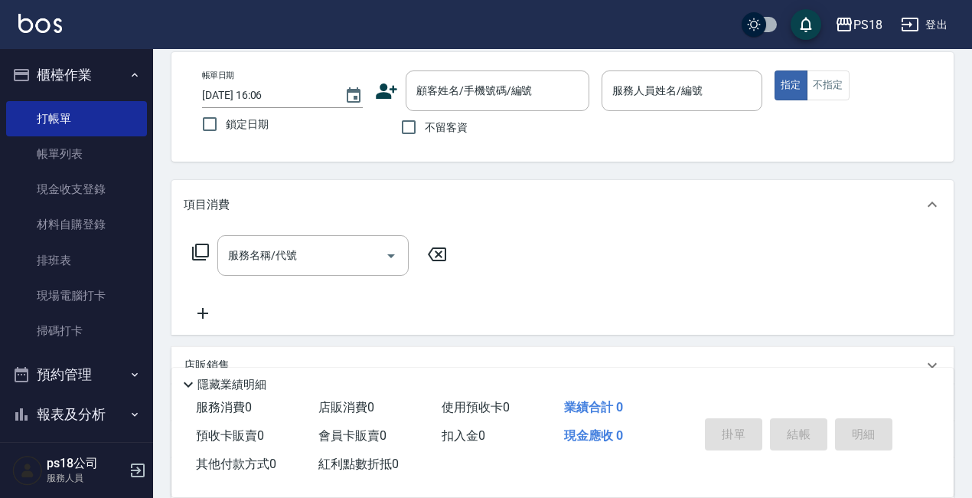
scroll to position [0, 0]
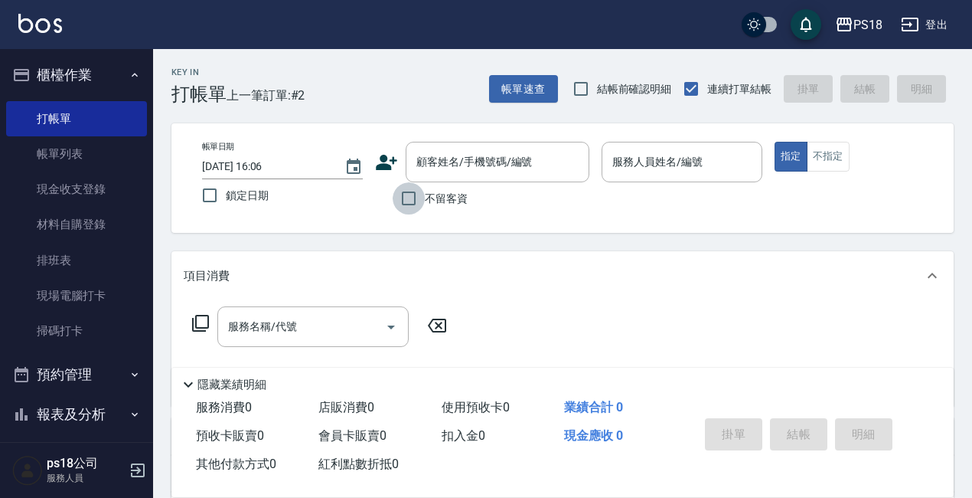
click at [410, 198] on input "不留客資" at bounding box center [409, 198] width 32 height 32
checkbox input "true"
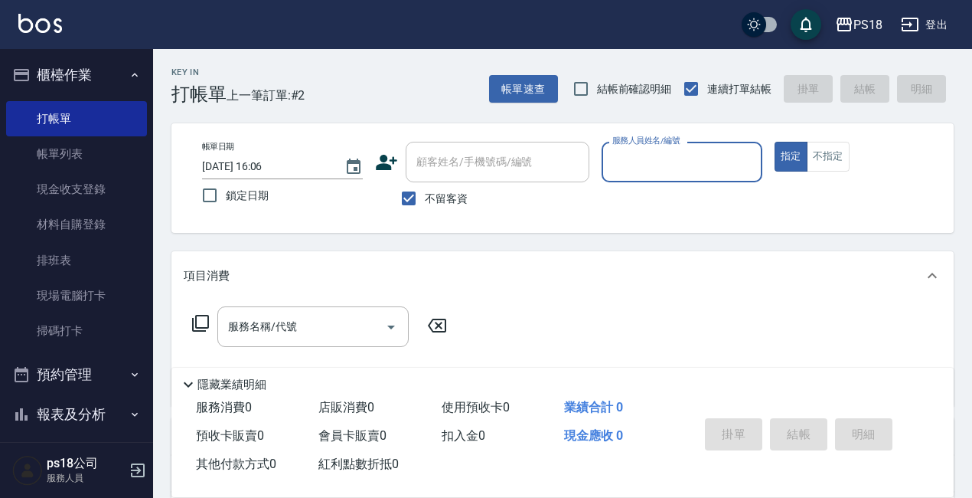
click at [684, 163] on input "服務人員姓名/編號" at bounding box center [682, 162] width 147 height 27
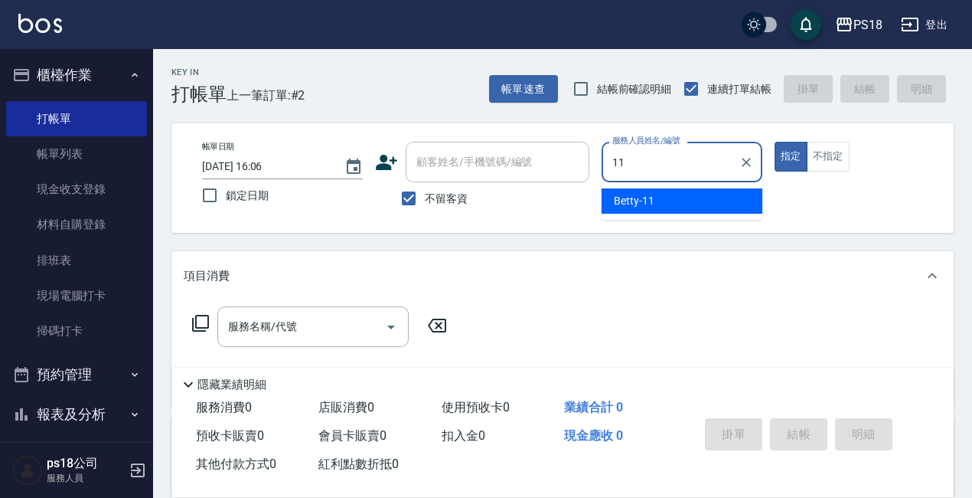
type input "11"
type button "true"
type input "Betty-11"
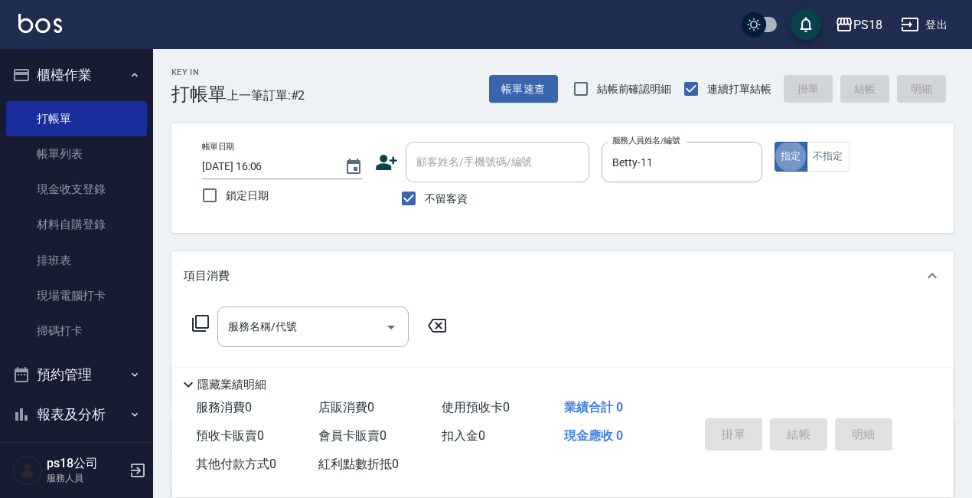
click at [199, 319] on icon at bounding box center [200, 323] width 18 height 18
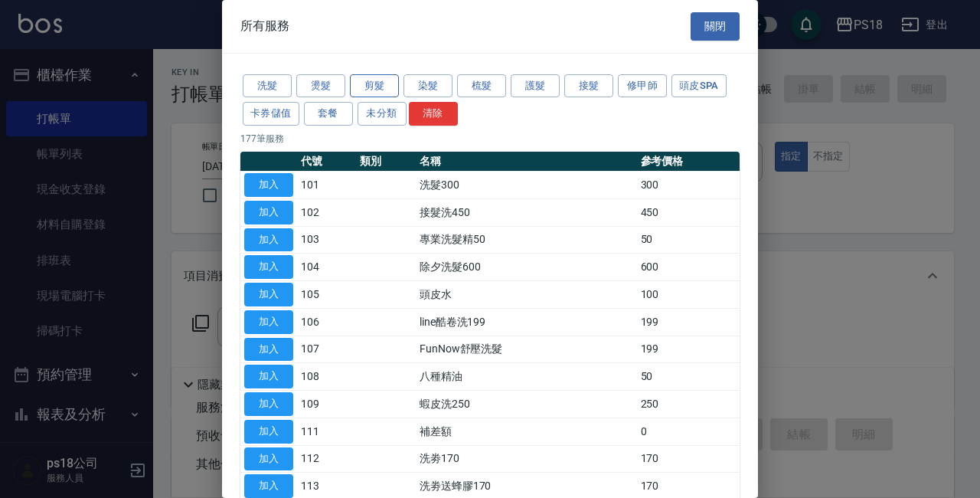
click at [357, 82] on button "剪髮" at bounding box center [374, 86] width 49 height 24
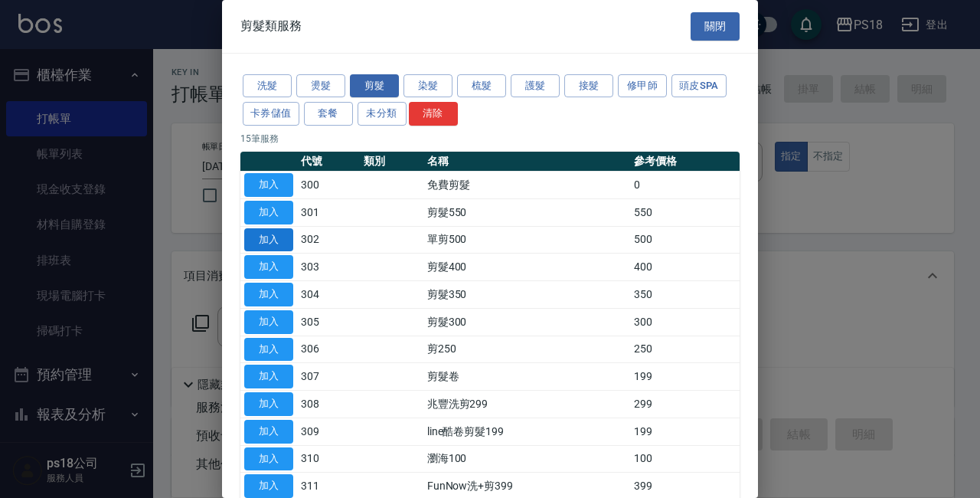
click at [264, 236] on button "加入" at bounding box center [268, 240] width 49 height 24
type input "單剪500(302)"
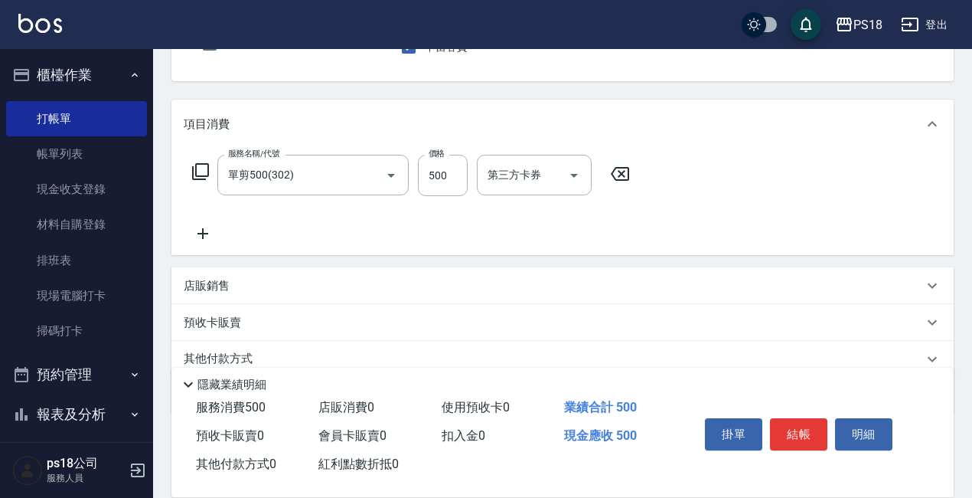
scroll to position [215, 0]
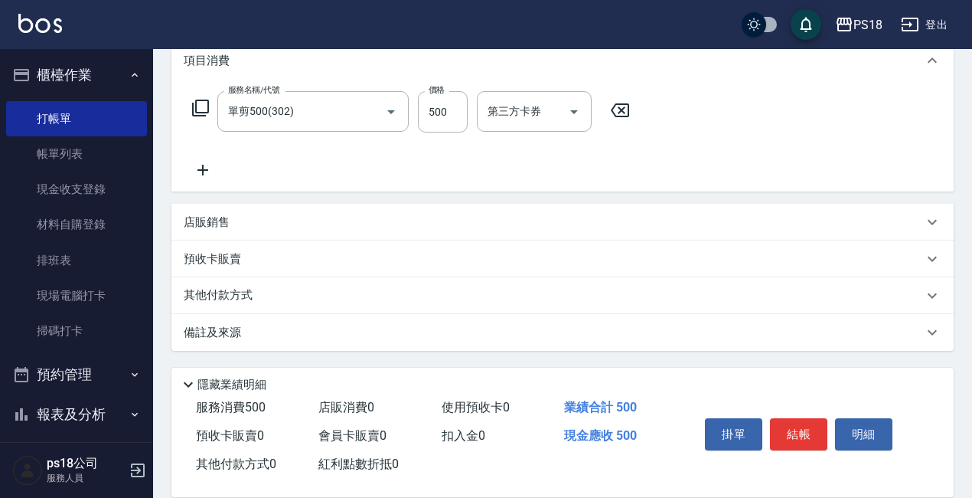
click at [194, 334] on p "備註及來源" at bounding box center [212, 333] width 57 height 16
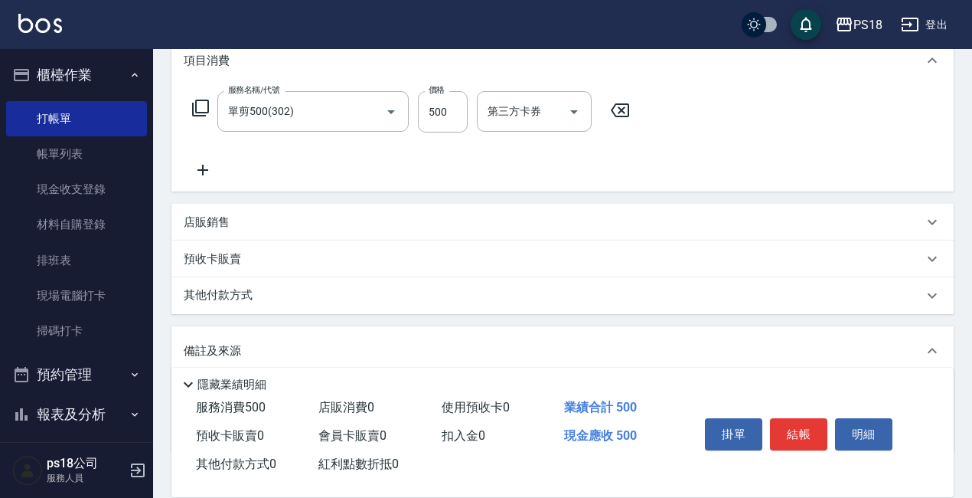
scroll to position [318, 0]
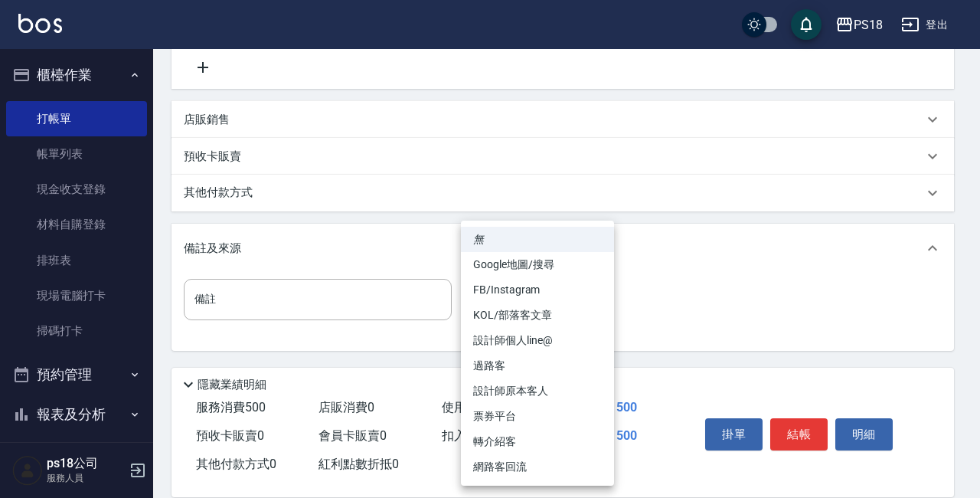
click at [601, 298] on body "PS18 登出 櫃檯作業 打帳單 帳單列表 現金收支登錄 材料自購登錄 排班表 現場電腦打卡 掃碼打卡 預約管理 預約管理 單日預約紀錄 單週預約紀錄 報表及…" at bounding box center [490, 89] width 980 height 815
click at [504, 384] on li "設計師原本客人" at bounding box center [537, 390] width 153 height 25
type input "設計師原本客人"
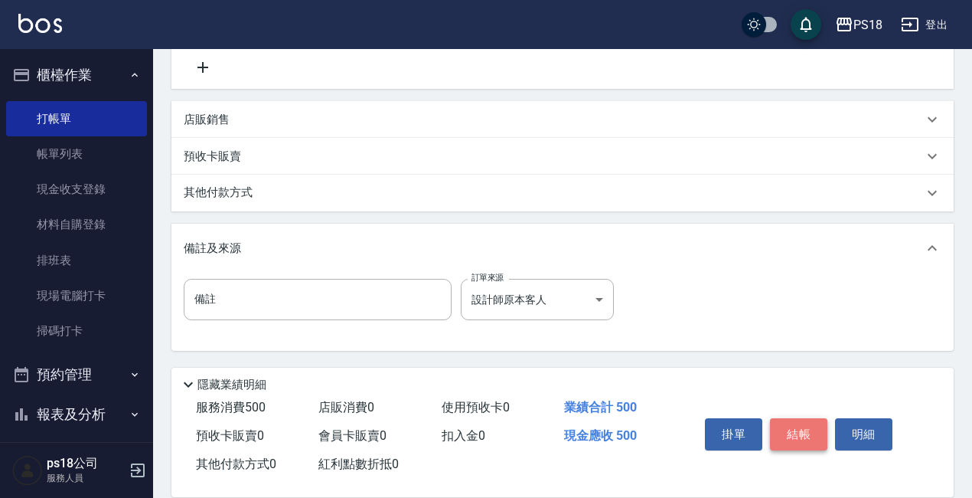
click at [792, 426] on button "結帳" at bounding box center [798, 434] width 57 height 32
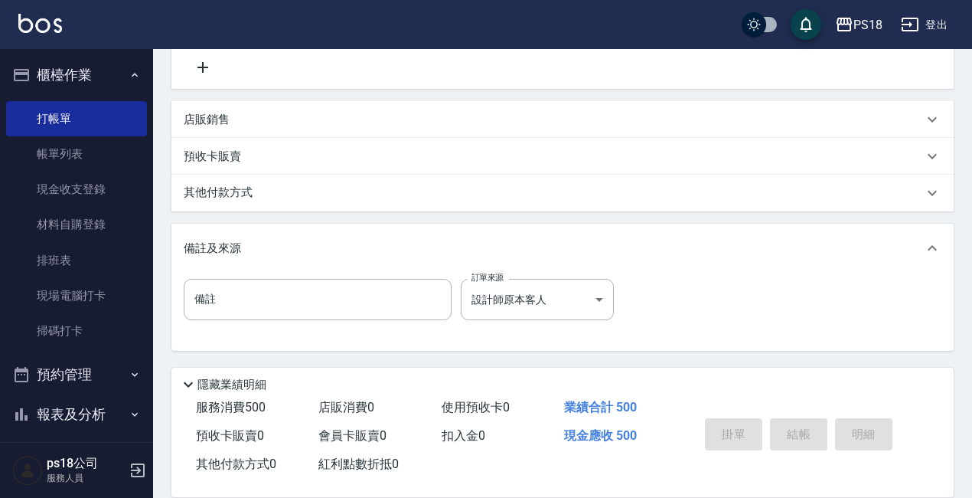
type input "[DATE] 16:08"
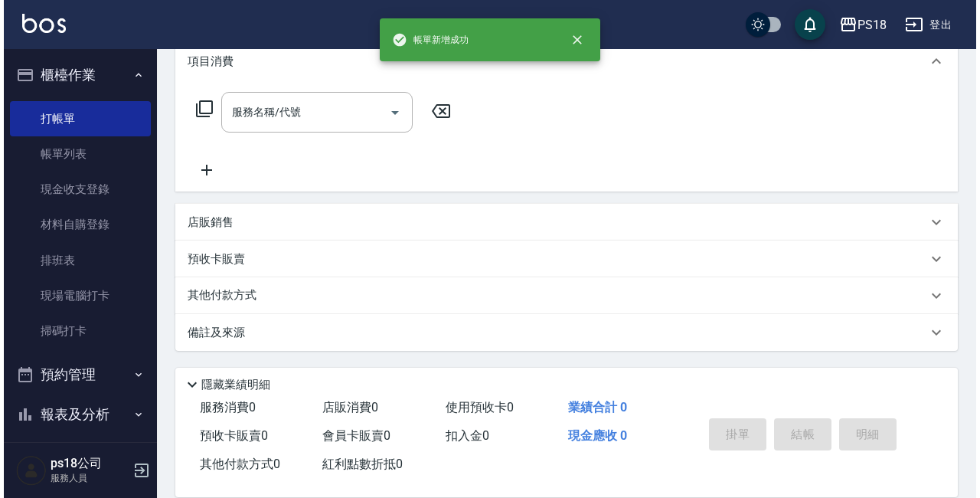
scroll to position [0, 0]
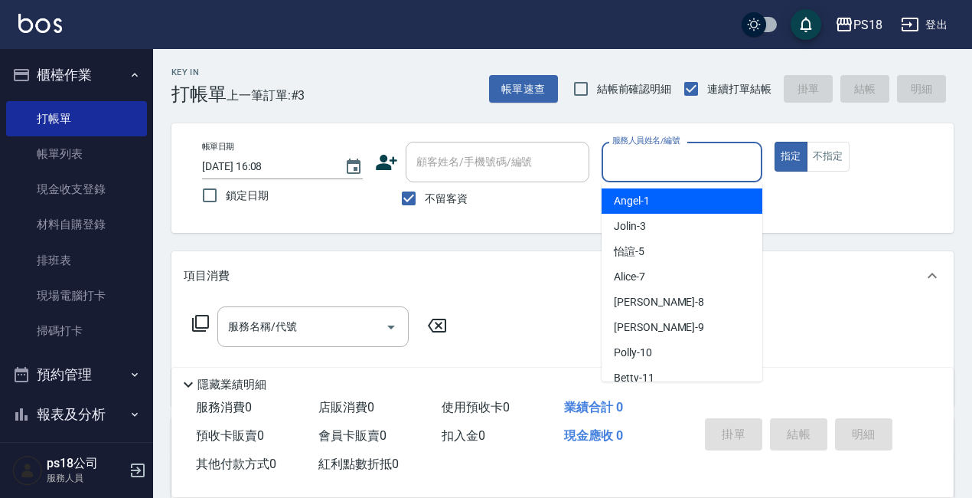
click at [665, 175] on input "服務人員姓名/編號" at bounding box center [682, 162] width 147 height 27
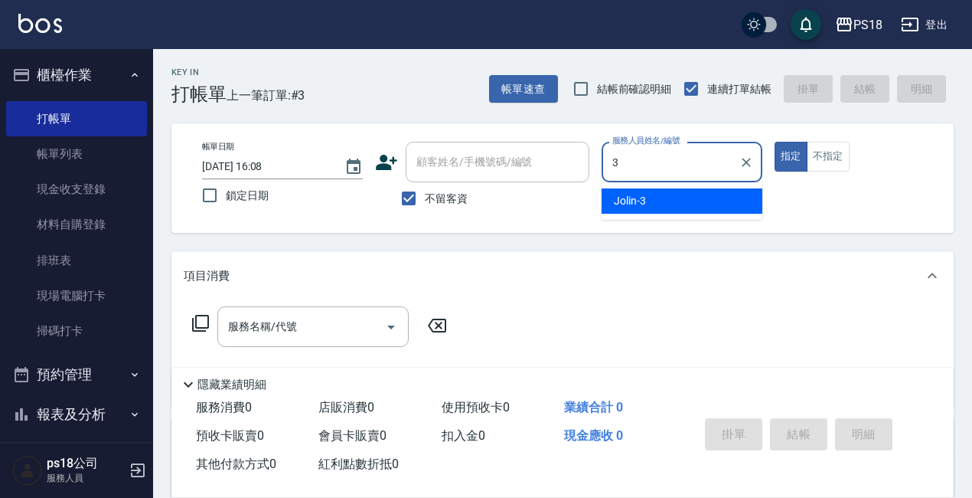
type input "Jolin-3"
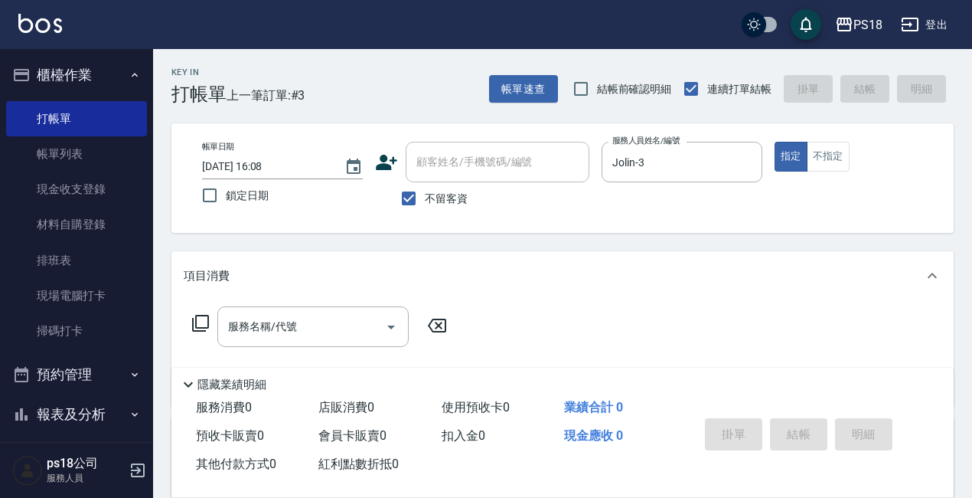
click at [193, 315] on icon at bounding box center [200, 323] width 18 height 18
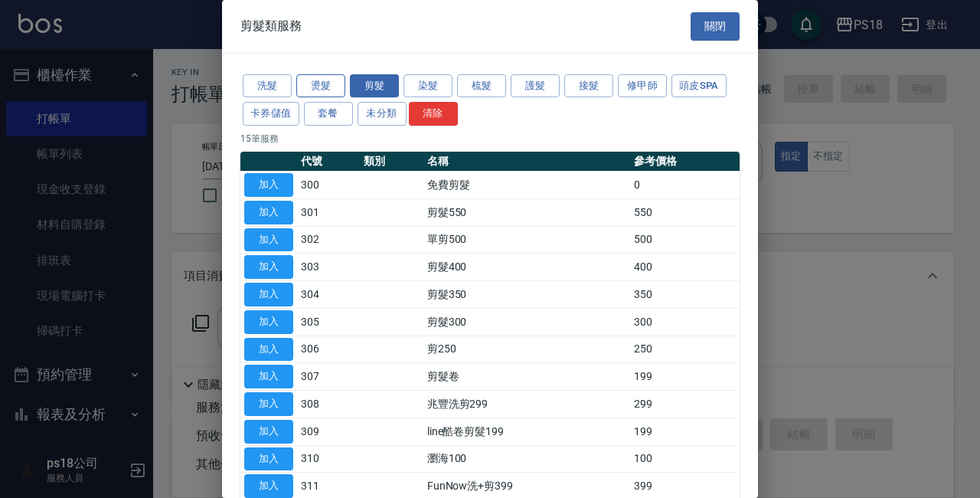
click at [306, 83] on button "燙髮" at bounding box center [320, 86] width 49 height 24
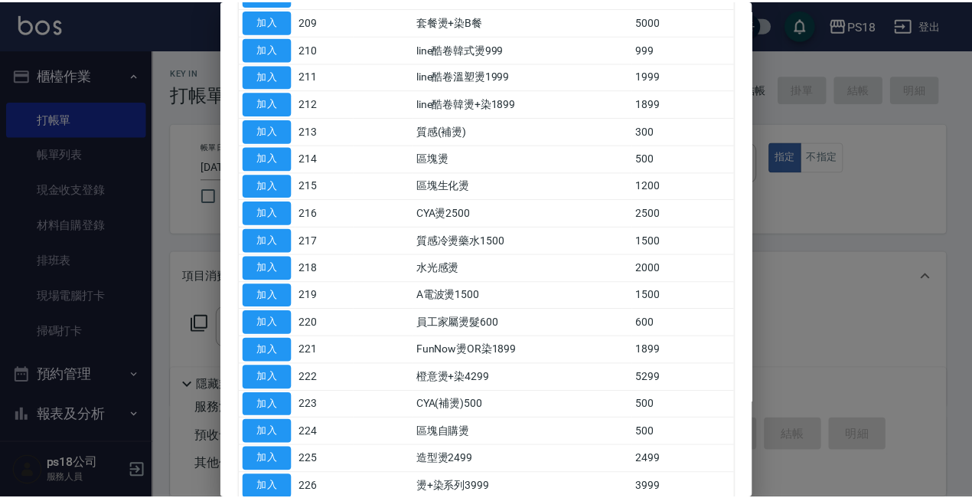
scroll to position [634, 0]
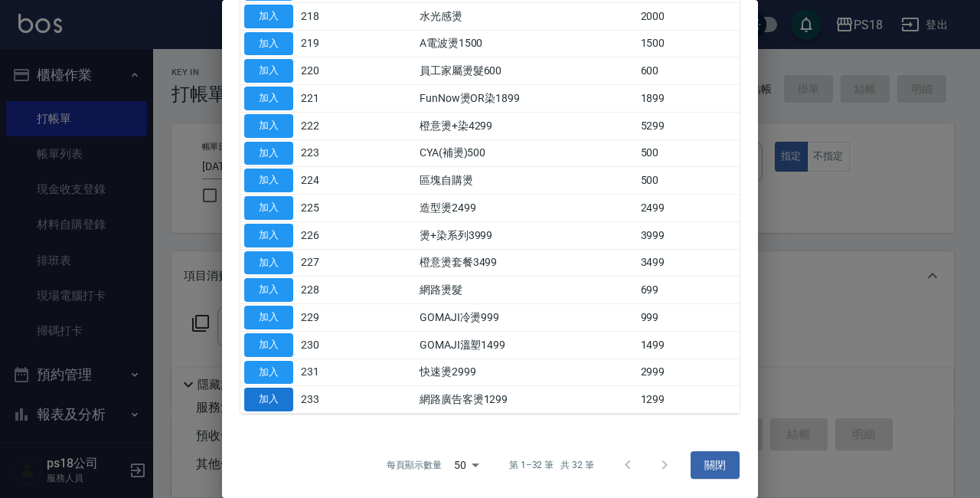
click at [265, 397] on button "加入" at bounding box center [268, 399] width 49 height 24
type input "網路廣告客燙1299(233)"
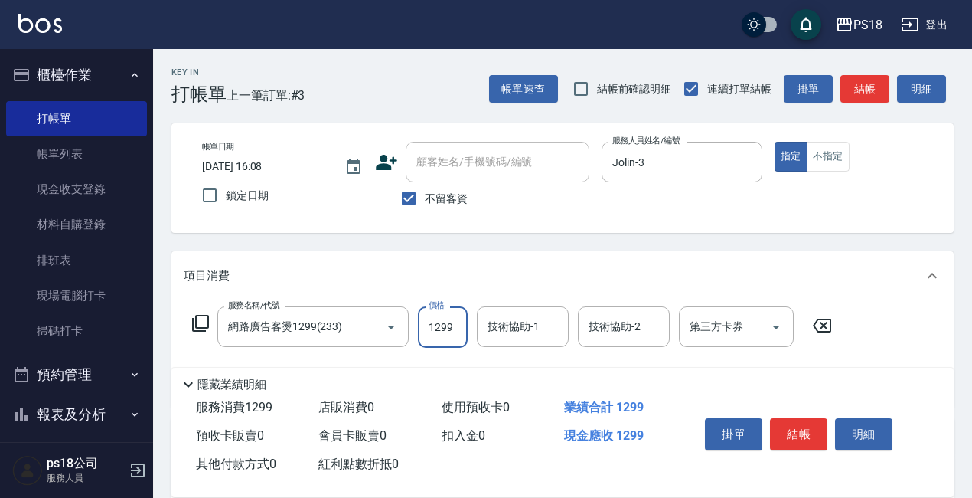
click at [456, 322] on input "1299" at bounding box center [443, 326] width 50 height 41
type input "2399"
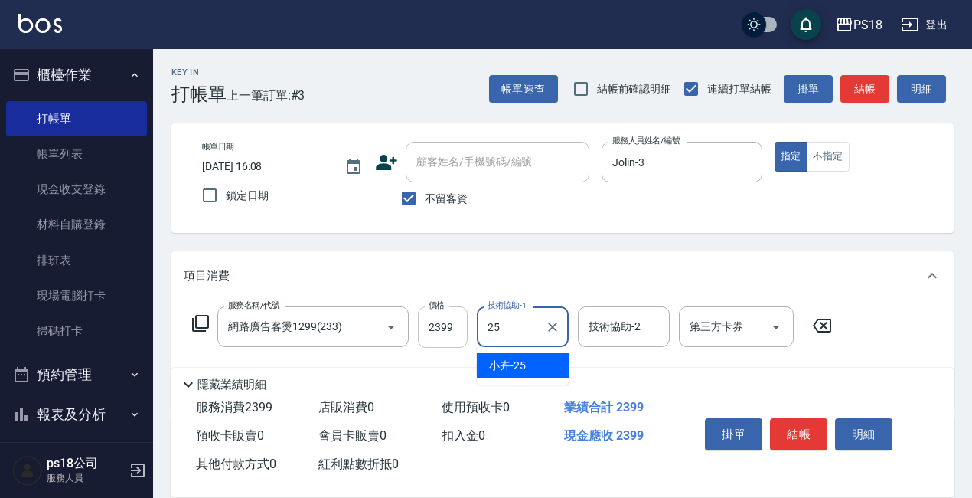
type input "小卉-25"
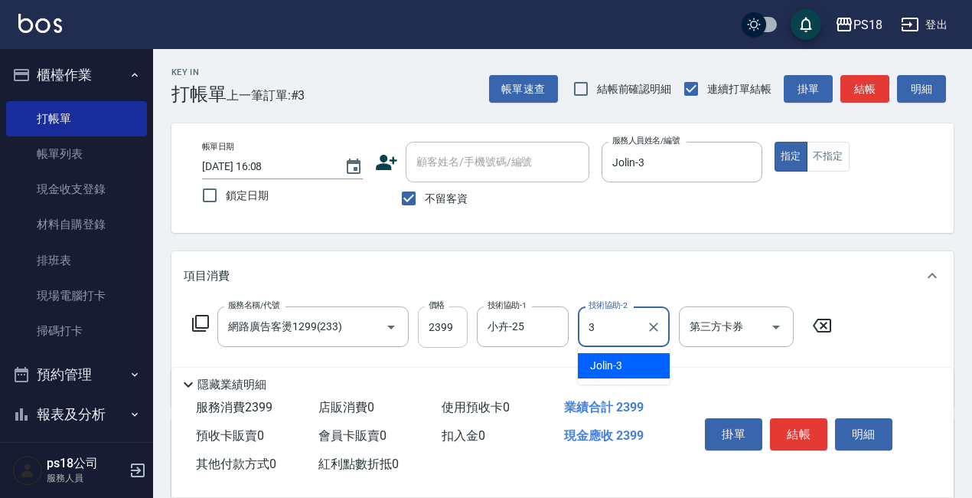
type input "Jolin-3"
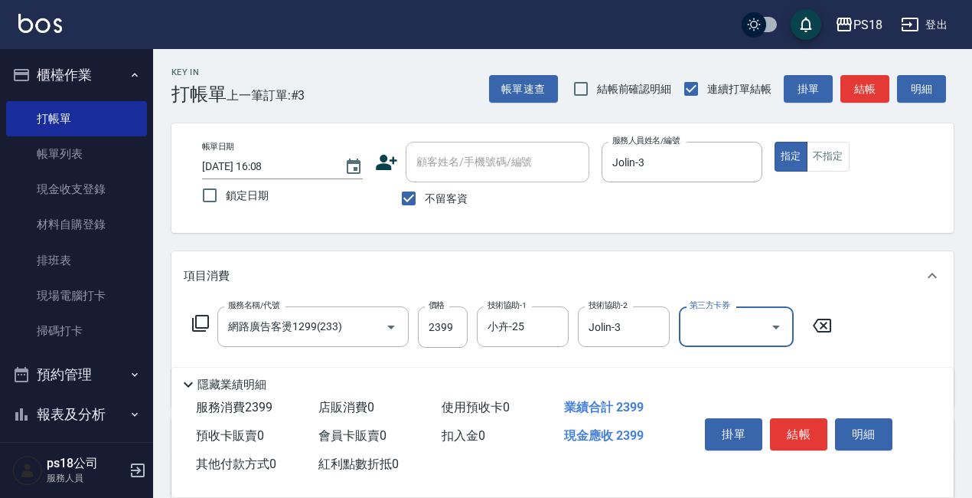
scroll to position [215, 0]
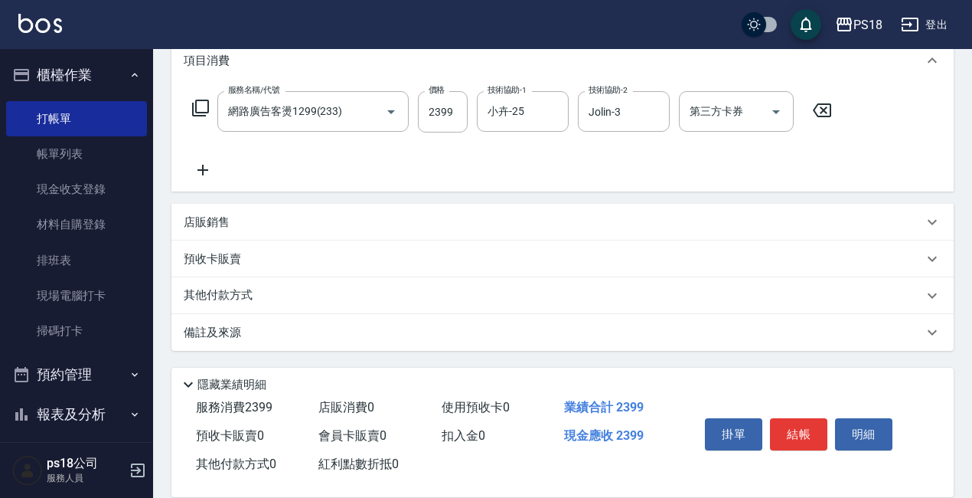
click at [233, 328] on p "備註及來源" at bounding box center [212, 333] width 57 height 16
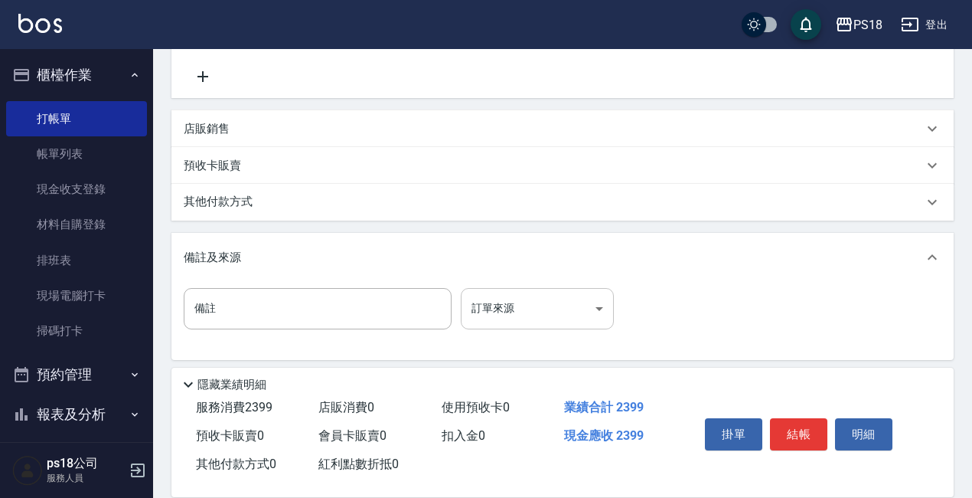
scroll to position [318, 0]
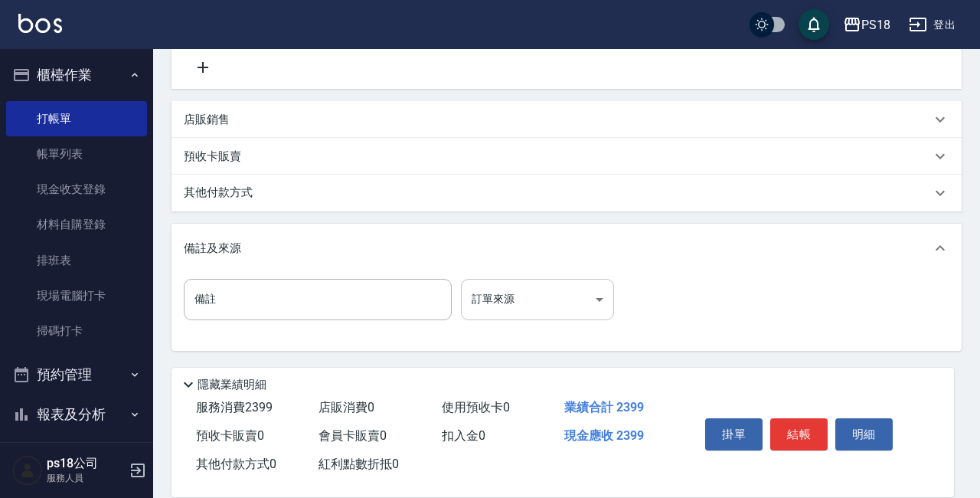
click at [593, 309] on body "PS18 登出 櫃檯作業 打帳單 帳單列表 現金收支登錄 材料自購登錄 排班表 現場電腦打卡 掃碼打卡 預約管理 預約管理 單日預約紀錄 單週預約紀錄 報表及…" at bounding box center [490, 89] width 980 height 815
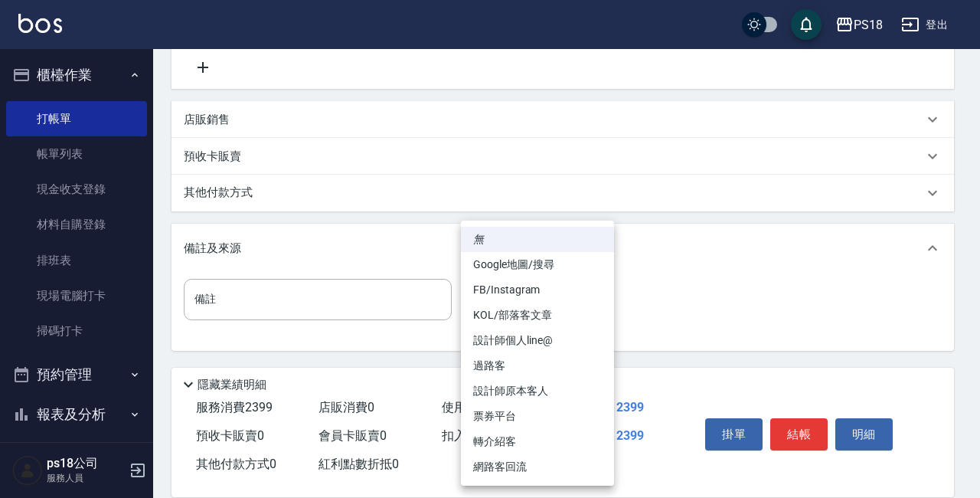
click at [547, 286] on li "FB/Instagram" at bounding box center [537, 289] width 153 height 25
type input "FB/Instagram"
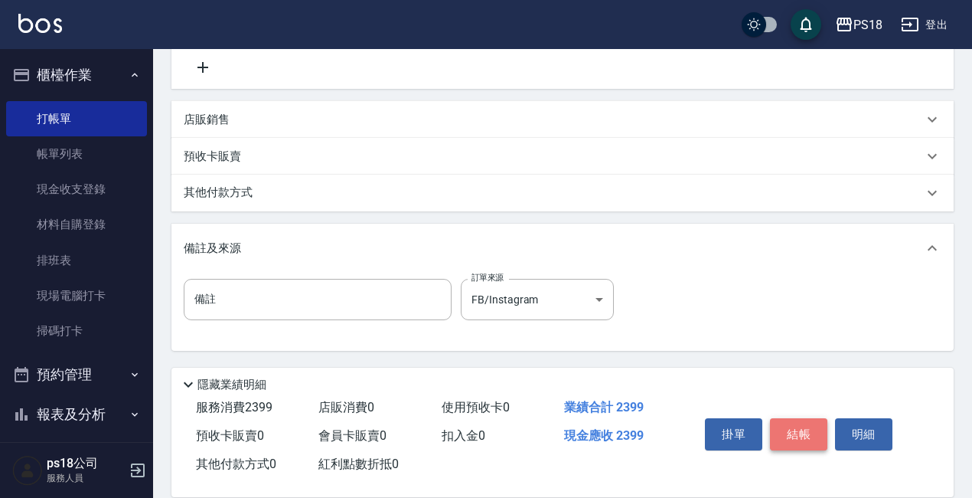
click at [795, 420] on button "結帳" at bounding box center [798, 434] width 57 height 32
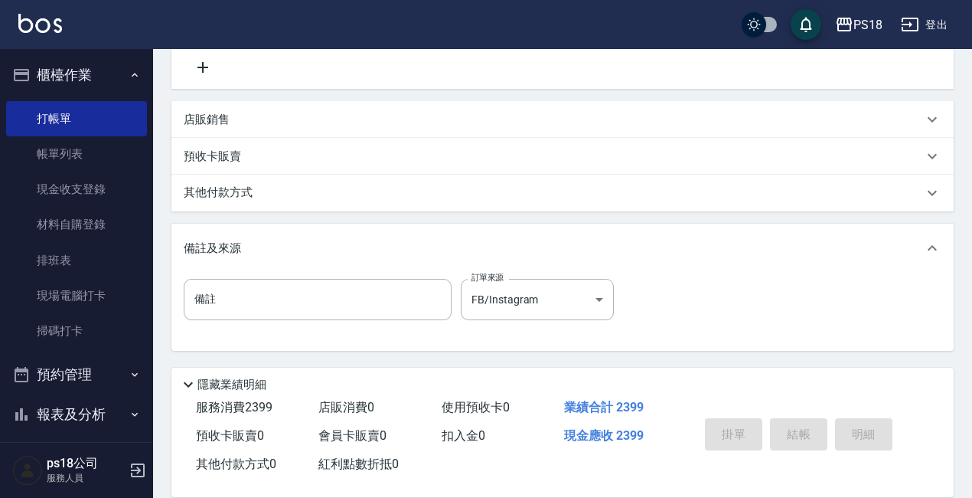
type input "[DATE] 16:30"
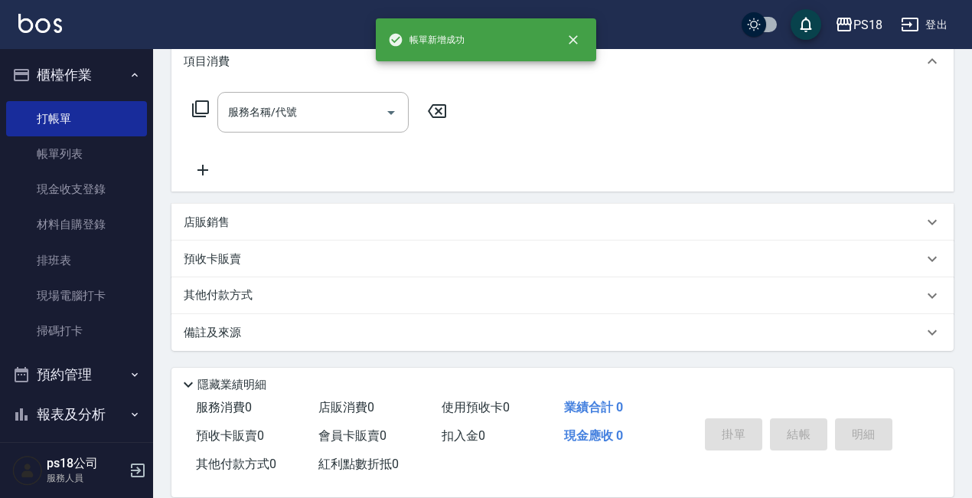
scroll to position [0, 0]
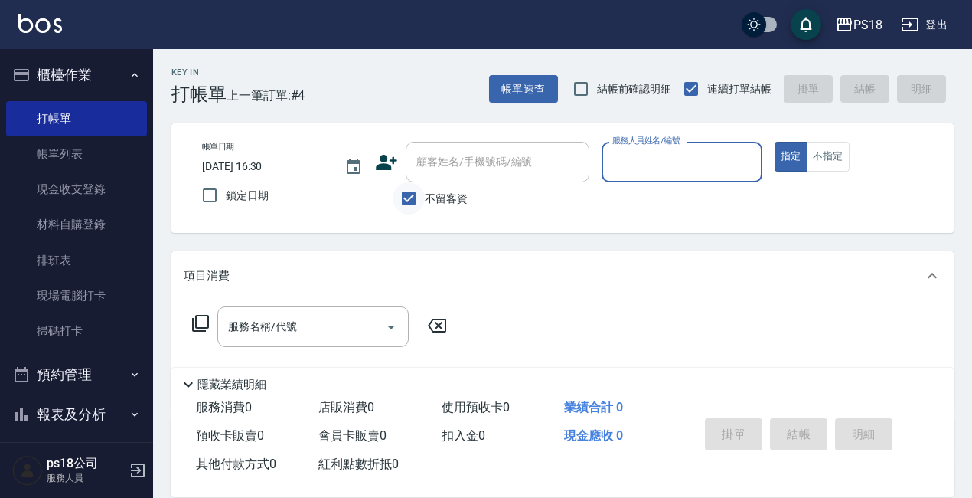
drag, startPoint x: 414, startPoint y: 199, endPoint x: 426, endPoint y: 185, distance: 18.5
click at [415, 198] on input "不留客資" at bounding box center [409, 198] width 32 height 32
checkbox input "false"
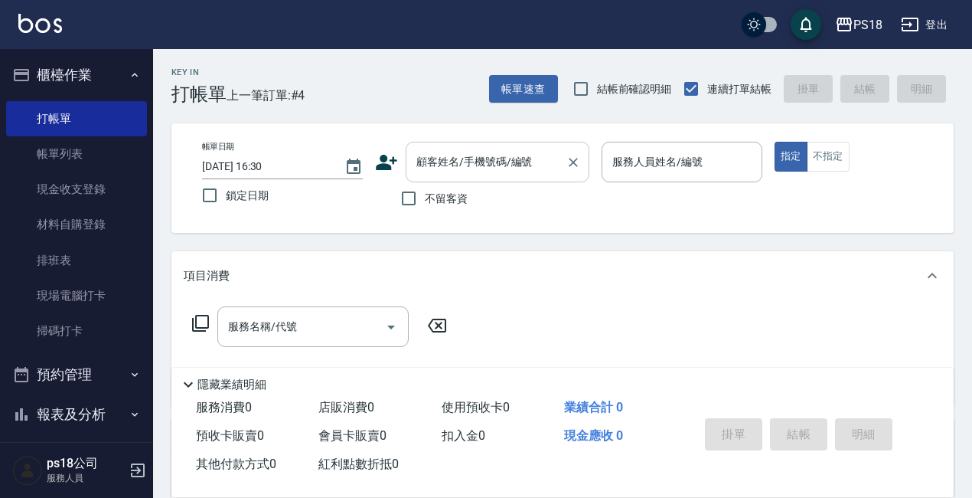
click at [452, 164] on input "顧客姓名/手機號碼/編號" at bounding box center [486, 162] width 147 height 27
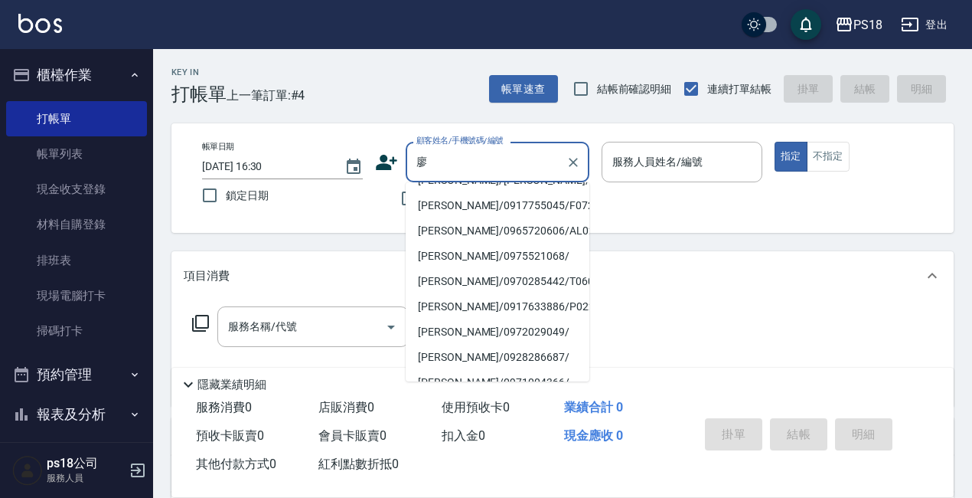
scroll to position [15, 0]
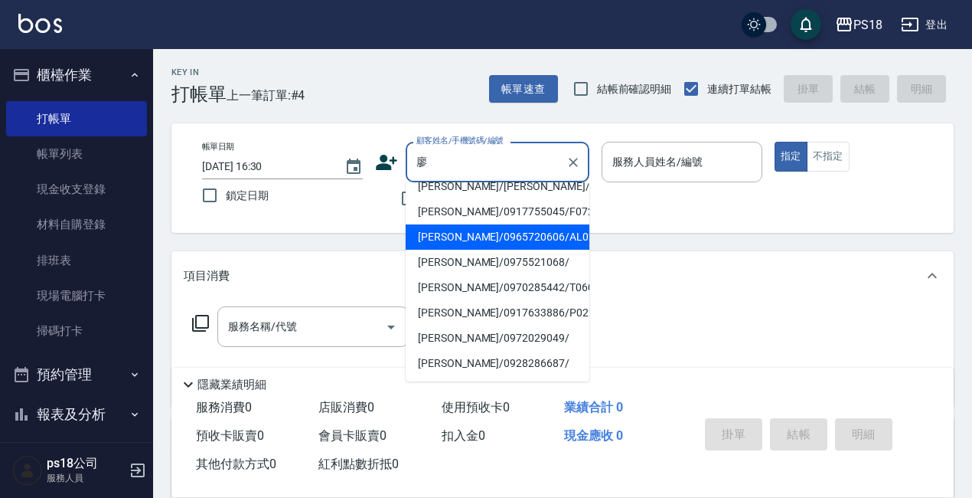
click at [511, 237] on li "[PERSON_NAME]/0965720606/AL021621" at bounding box center [498, 236] width 184 height 25
click at [510, 237] on div "Key In 打帳單 上一筆訂單:#4 帳單速查 結帳前確認明細 連續打單結帳 掛單 結帳 明細 帳單日期 [DATE] 16:30 鎖定日期 顧客姓名/手機…" at bounding box center [562, 399] width 819 height 700
type input "[PERSON_NAME]/0965720606/AL021621"
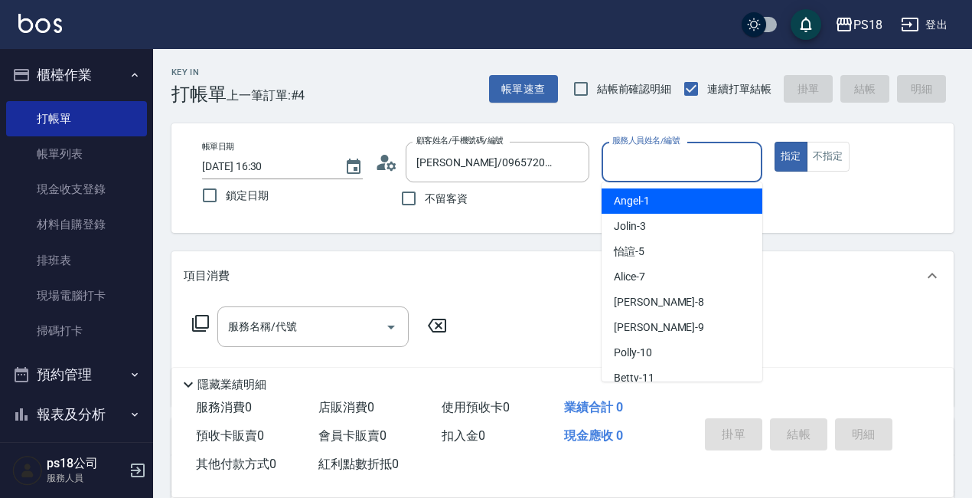
click at [681, 165] on input "服務人員姓名/編號" at bounding box center [682, 162] width 147 height 27
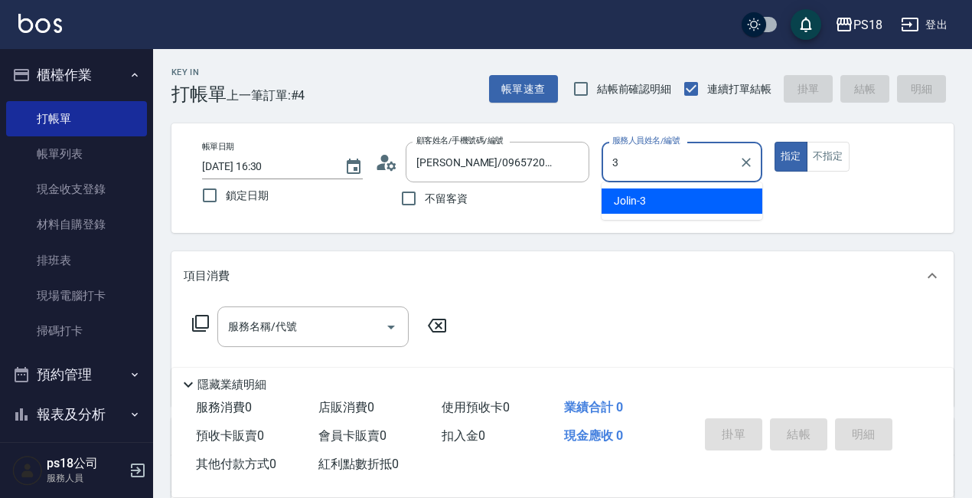
type input "Jolin-3"
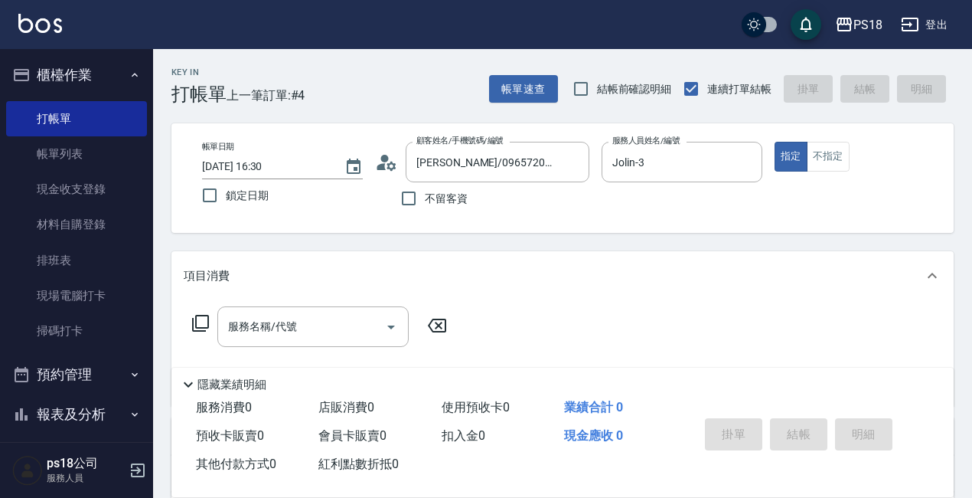
click at [195, 322] on icon at bounding box center [200, 323] width 17 height 17
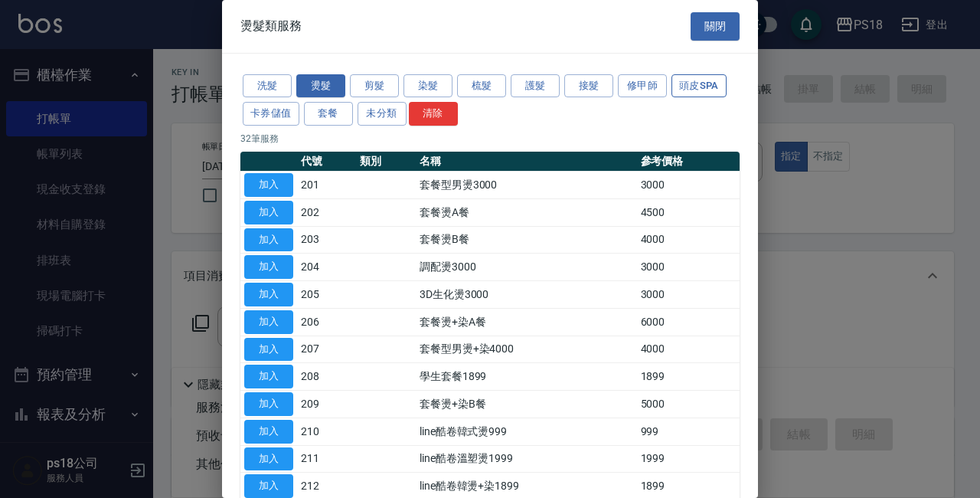
drag, startPoint x: 684, startPoint y: 85, endPoint x: 693, endPoint y: 81, distance: 9.3
click at [684, 83] on button "頭皮SPA" at bounding box center [698, 86] width 55 height 24
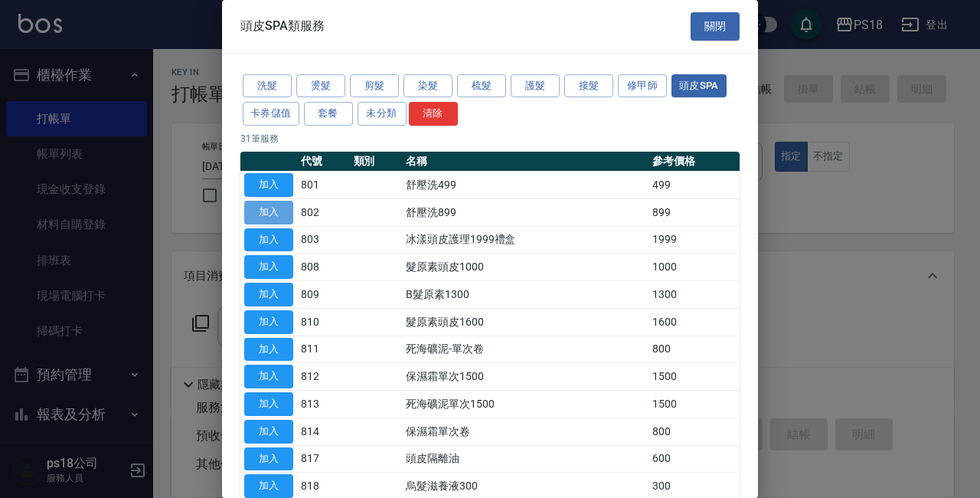
click at [250, 204] on button "加入" at bounding box center [268, 213] width 49 height 24
type input "舒壓洗899(802)"
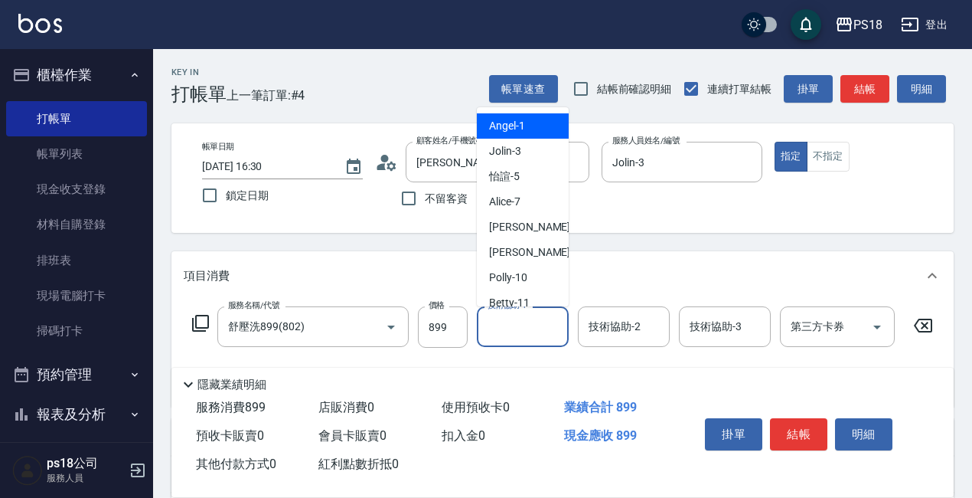
drag, startPoint x: 524, startPoint y: 325, endPoint x: 530, endPoint y: 314, distance: 12.3
click at [527, 322] on input "技術協助-1" at bounding box center [523, 326] width 78 height 27
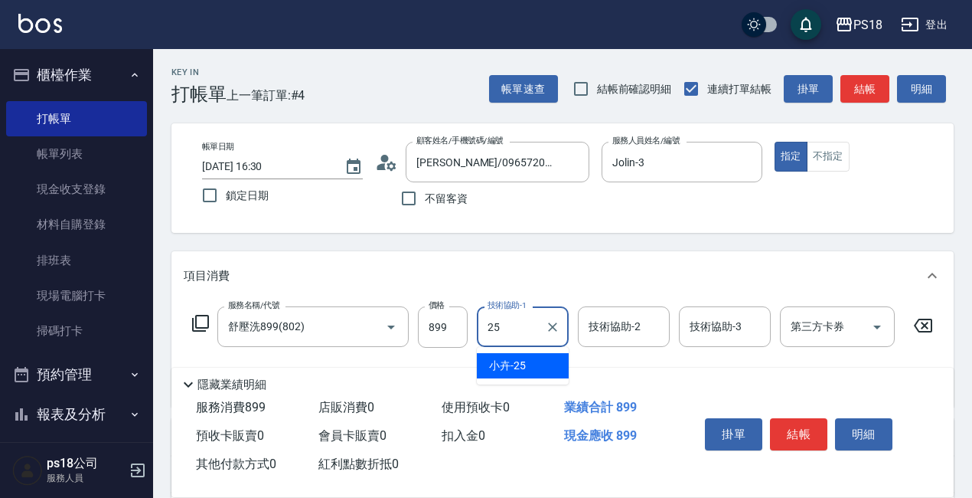
type input "小卉-25"
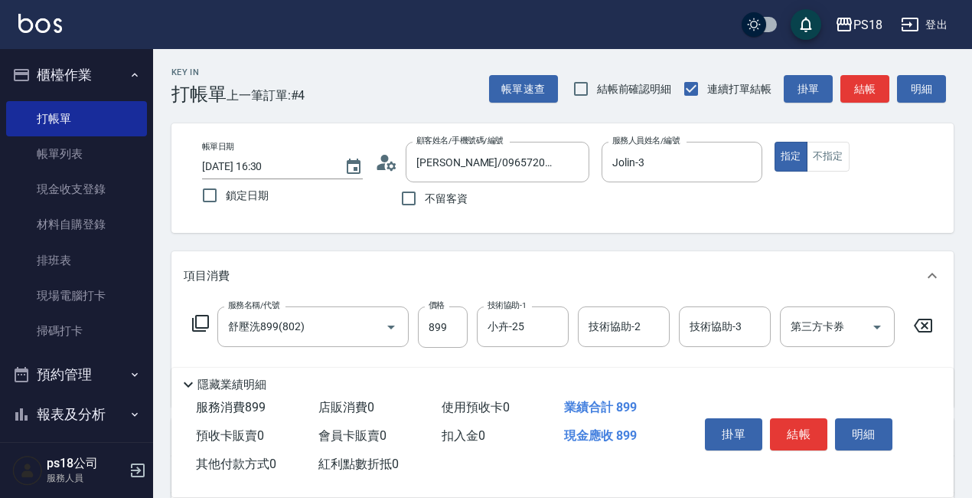
click at [204, 322] on icon at bounding box center [200, 323] width 18 height 18
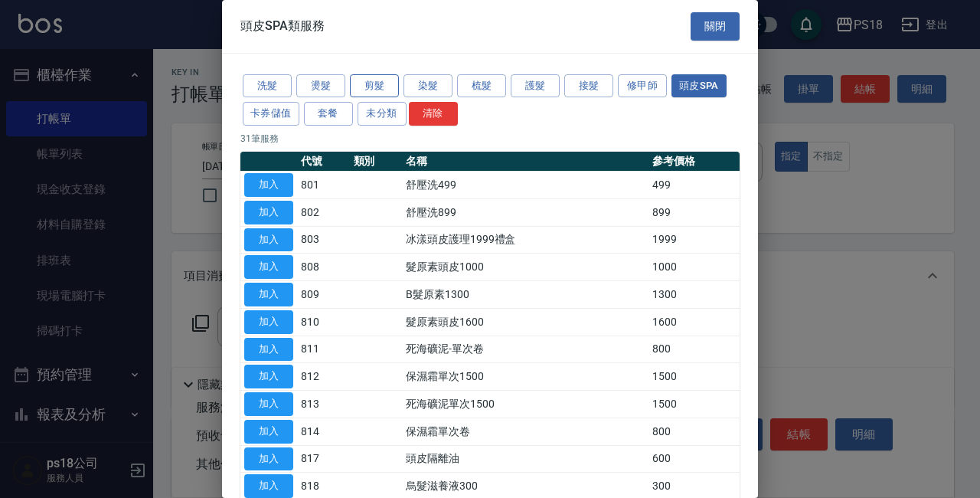
click at [373, 83] on button "剪髮" at bounding box center [374, 86] width 49 height 24
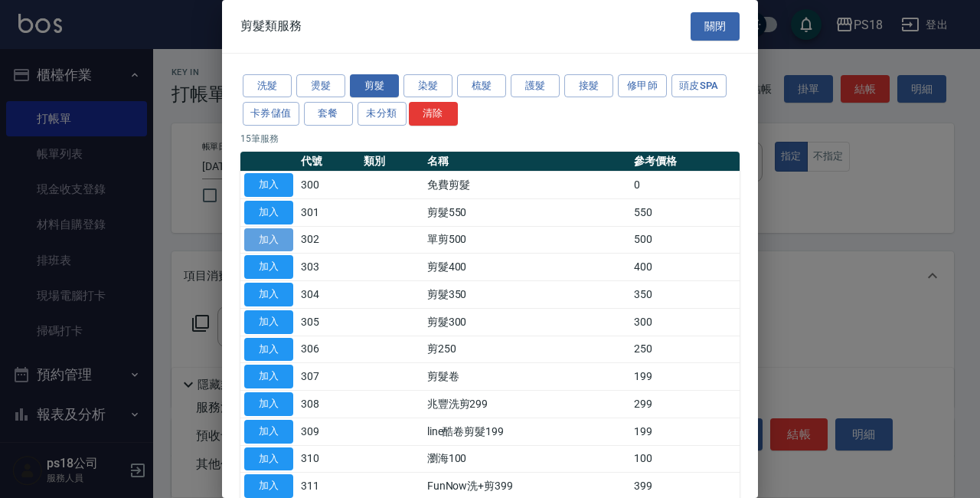
click at [250, 234] on button "加入" at bounding box center [268, 240] width 49 height 24
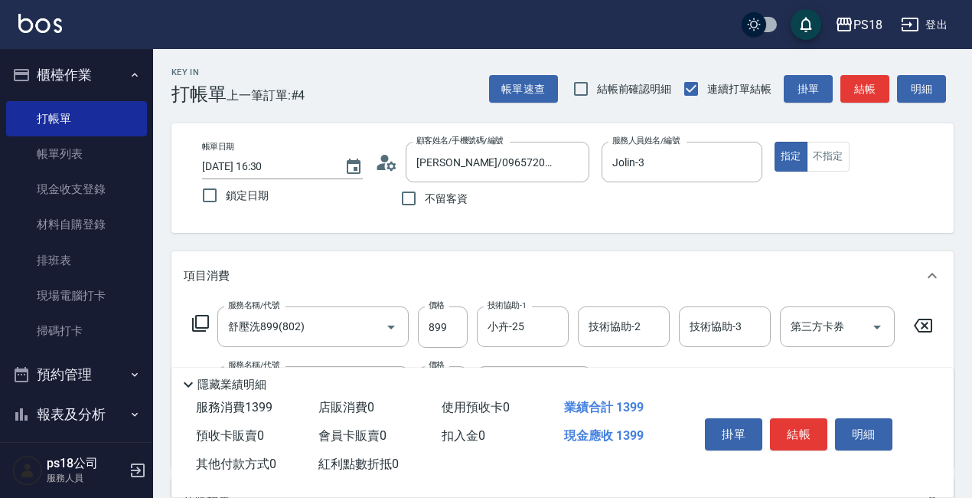
click at [199, 319] on icon at bounding box center [200, 323] width 18 height 18
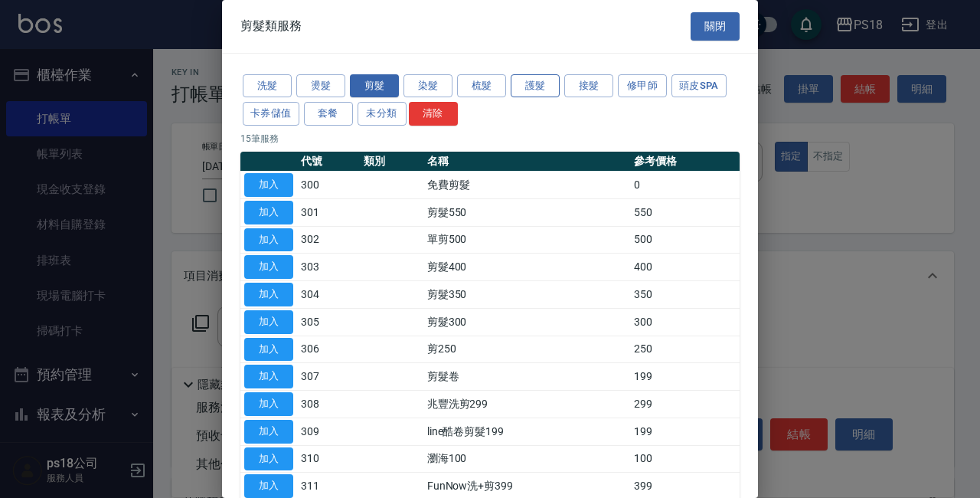
click at [531, 83] on button "護髮" at bounding box center [535, 86] width 49 height 24
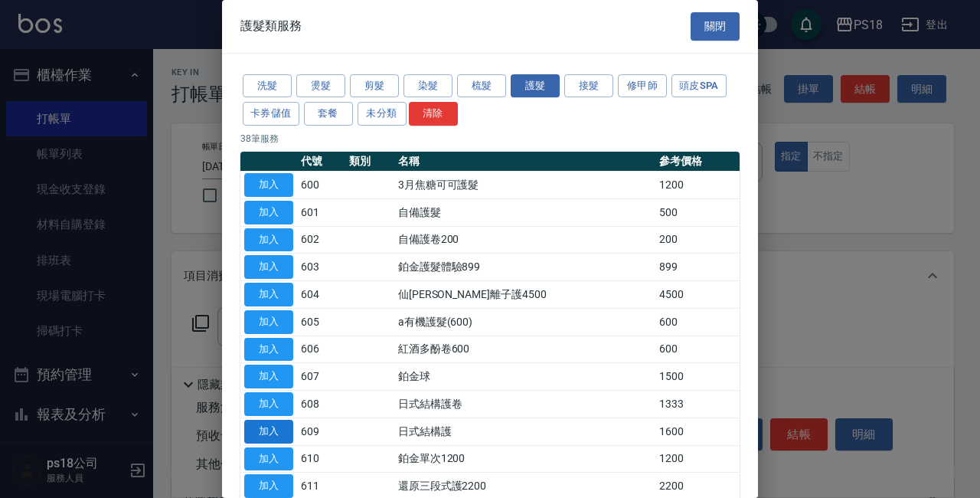
click at [285, 430] on button "加入" at bounding box center [268, 432] width 49 height 24
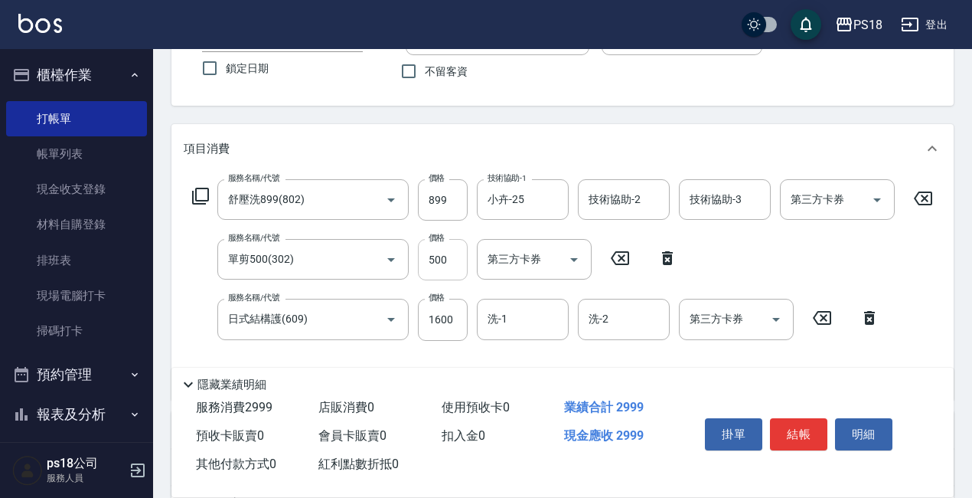
scroll to position [153, 0]
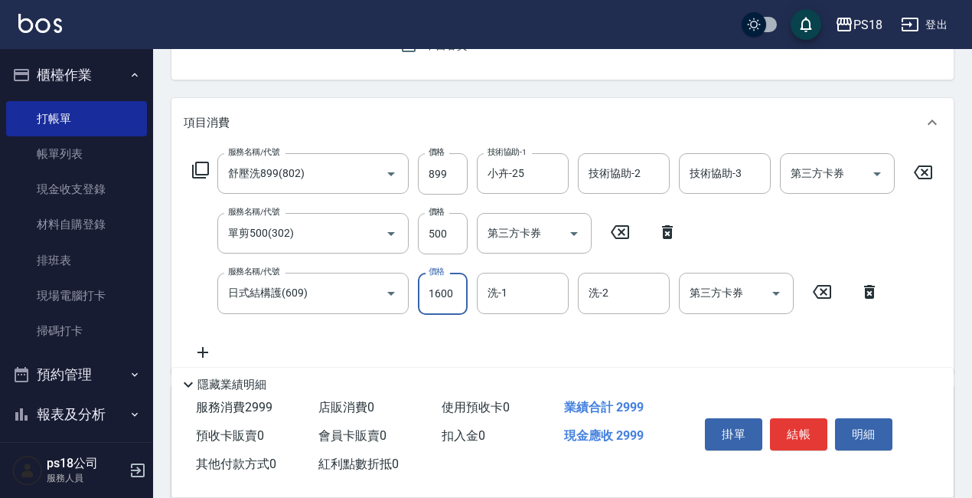
click at [455, 292] on input "1600" at bounding box center [443, 293] width 50 height 41
type input "1600"
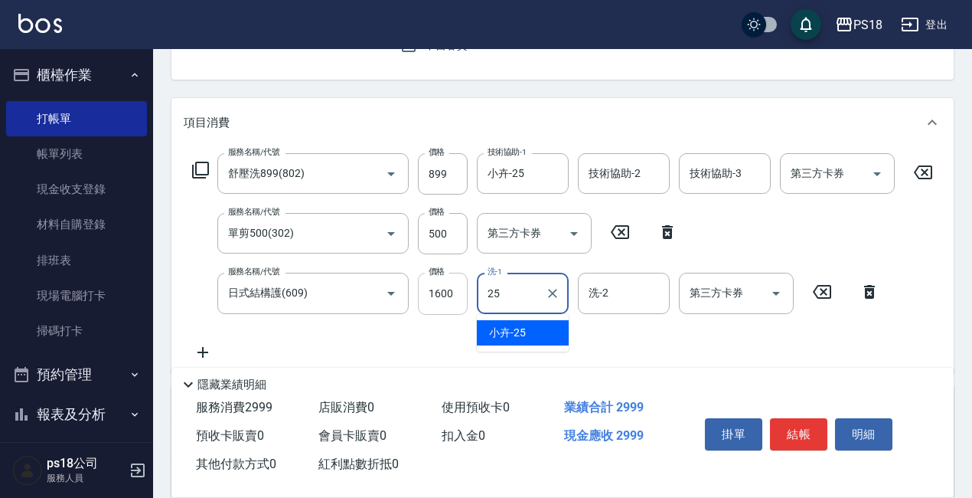
type input "小卉-25"
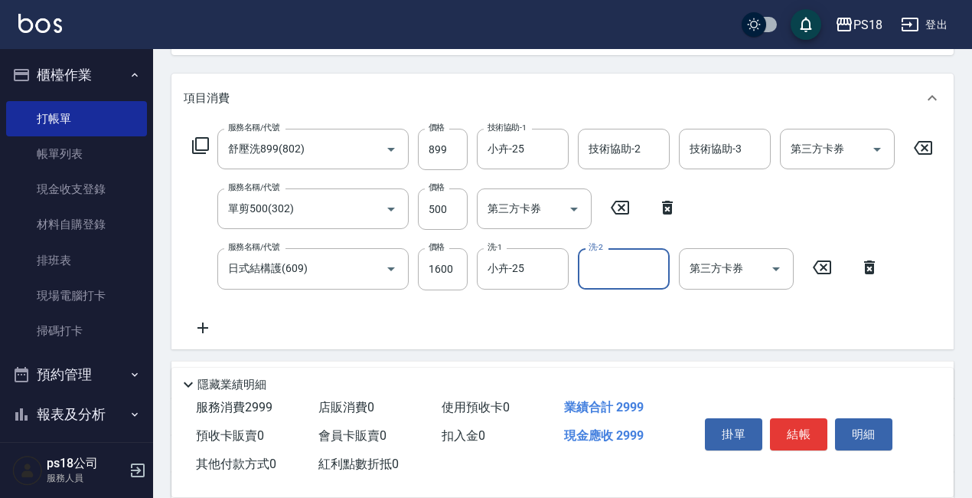
scroll to position [385, 0]
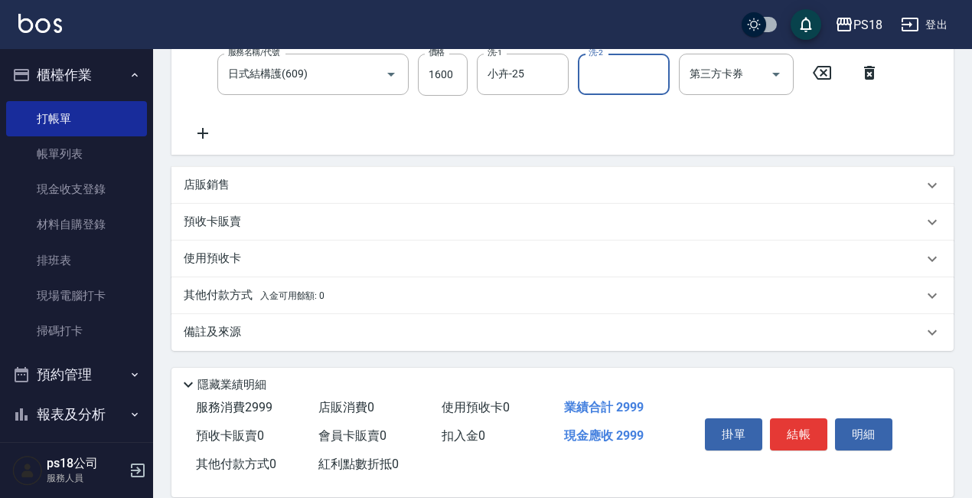
click at [215, 289] on p "其他付款方式 入金可用餘額: 0" at bounding box center [254, 295] width 141 height 17
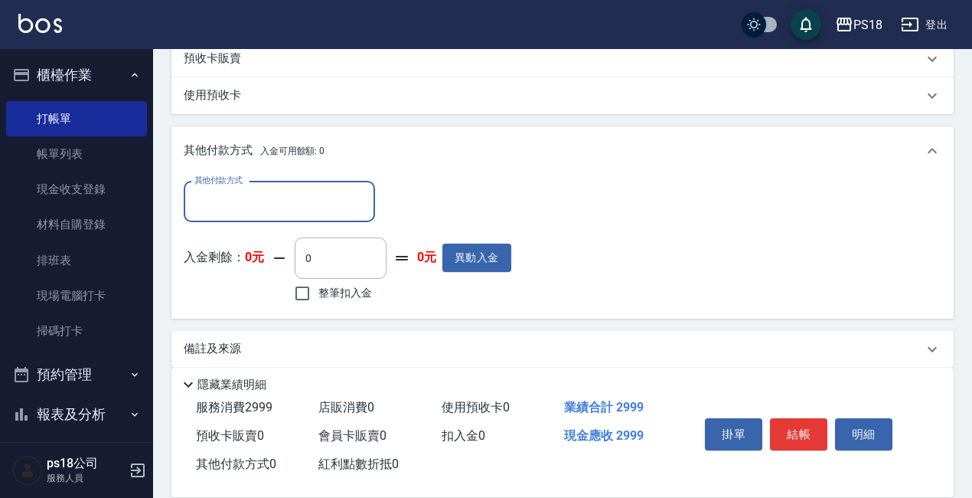
scroll to position [538, 0]
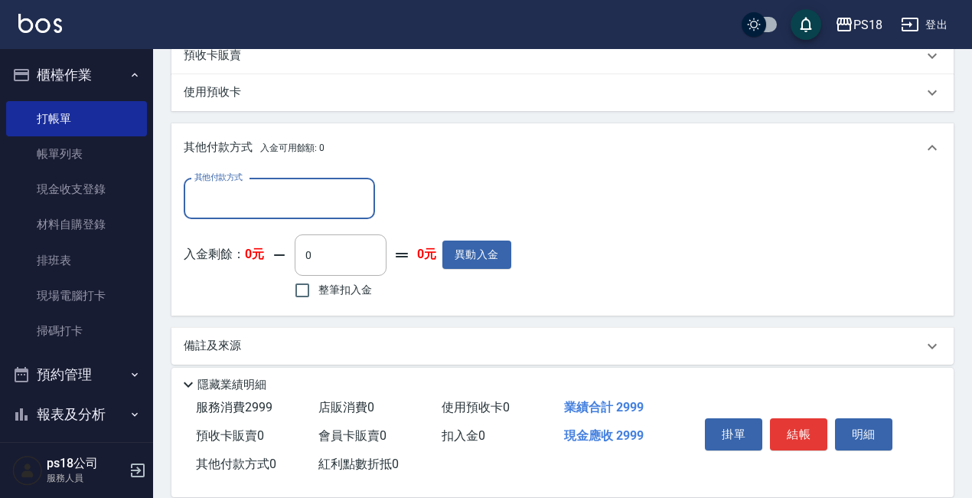
click at [238, 204] on input "其他付款方式" at bounding box center [280, 198] width 178 height 27
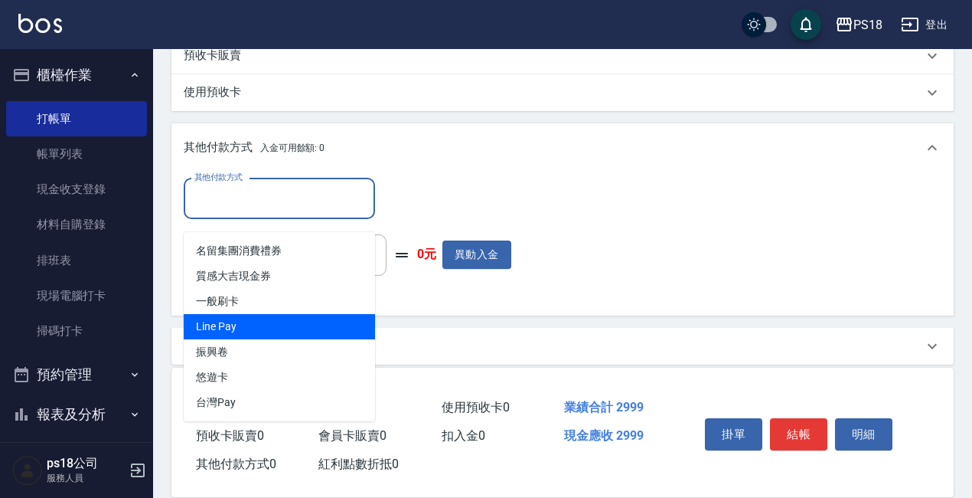
click at [226, 328] on span "Line Pay" at bounding box center [279, 326] width 191 height 25
type input "Line Pay"
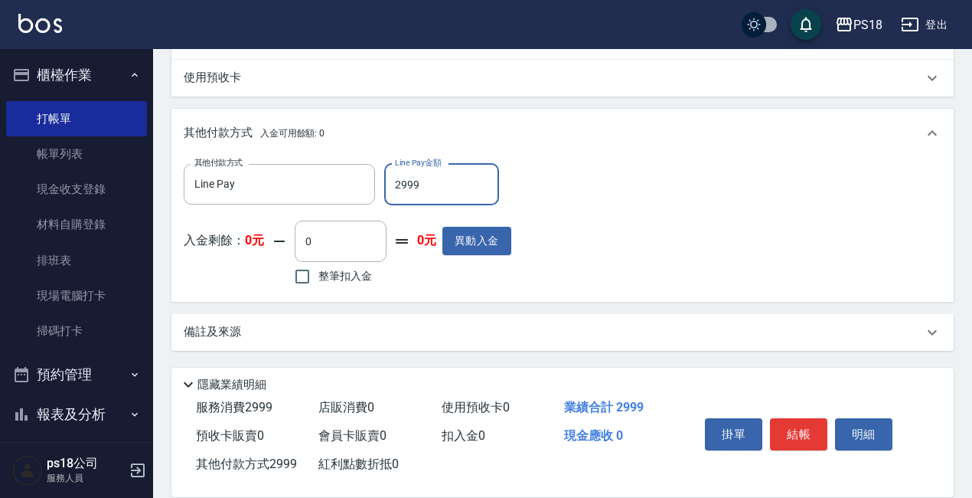
scroll to position [566, 0]
type input "2999"
drag, startPoint x: 202, startPoint y: 331, endPoint x: 214, endPoint y: 332, distance: 12.3
click at [203, 331] on p "備註及來源" at bounding box center [212, 332] width 57 height 16
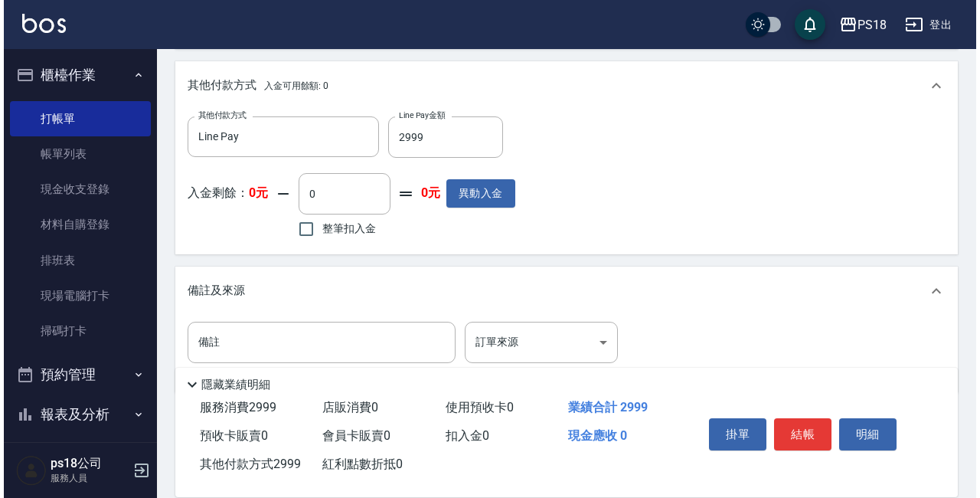
scroll to position [656, 0]
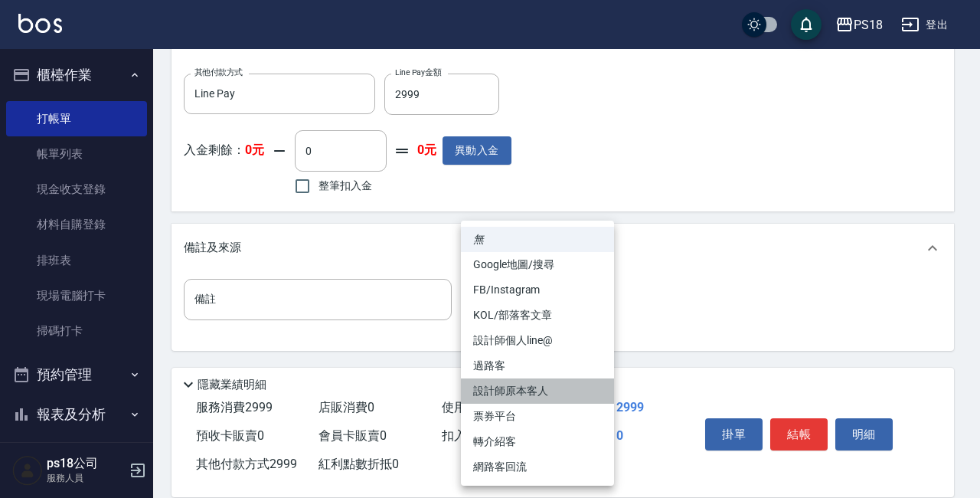
drag, startPoint x: 524, startPoint y: 386, endPoint x: 644, endPoint y: 423, distance: 125.2
click at [525, 386] on li "設計師原本客人" at bounding box center [537, 390] width 153 height 25
type input "設計師原本客人"
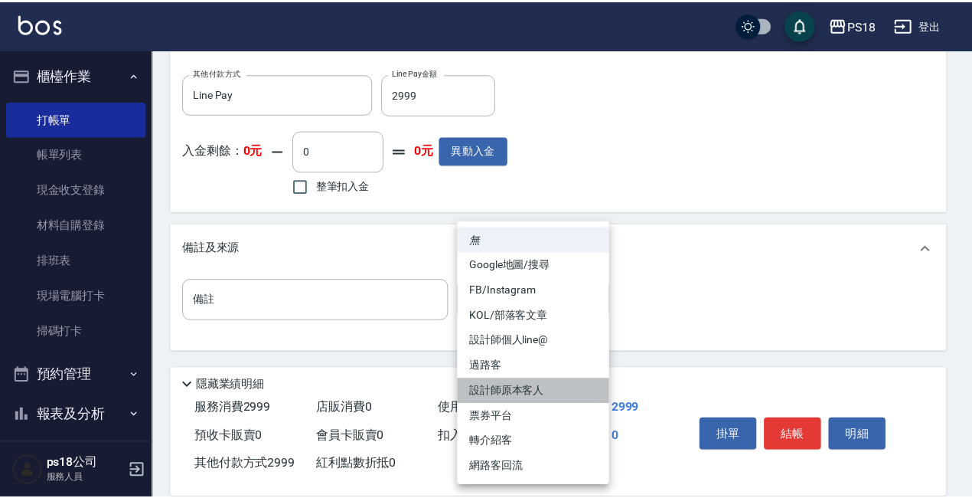
scroll to position [643, 0]
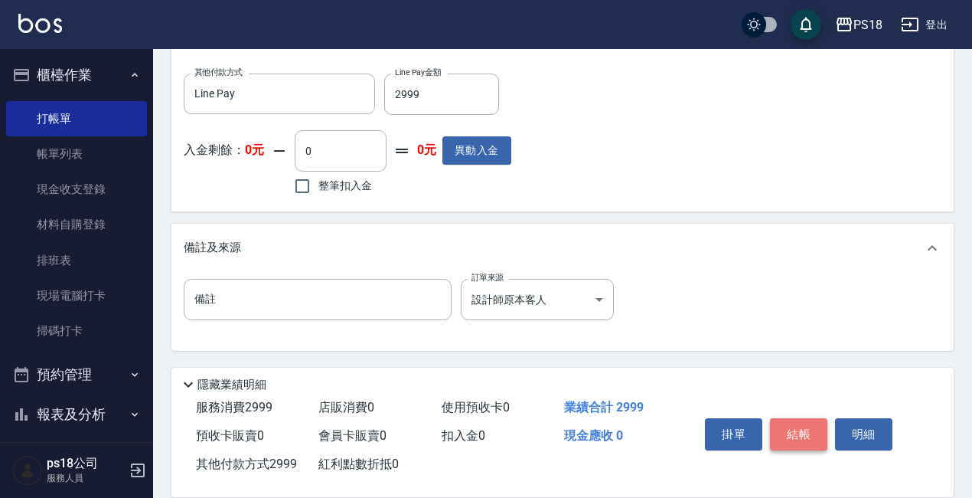
click at [796, 430] on button "結帳" at bounding box center [798, 434] width 57 height 32
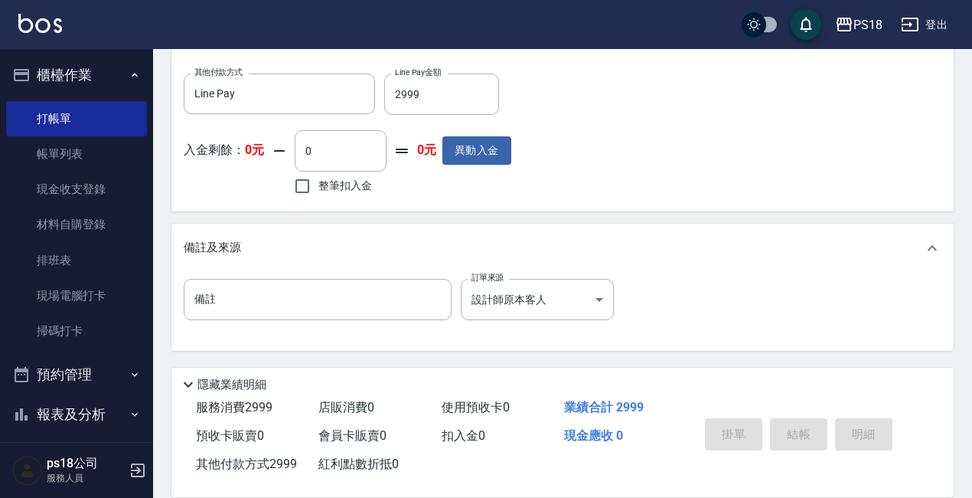
type input "[DATE] 16:32"
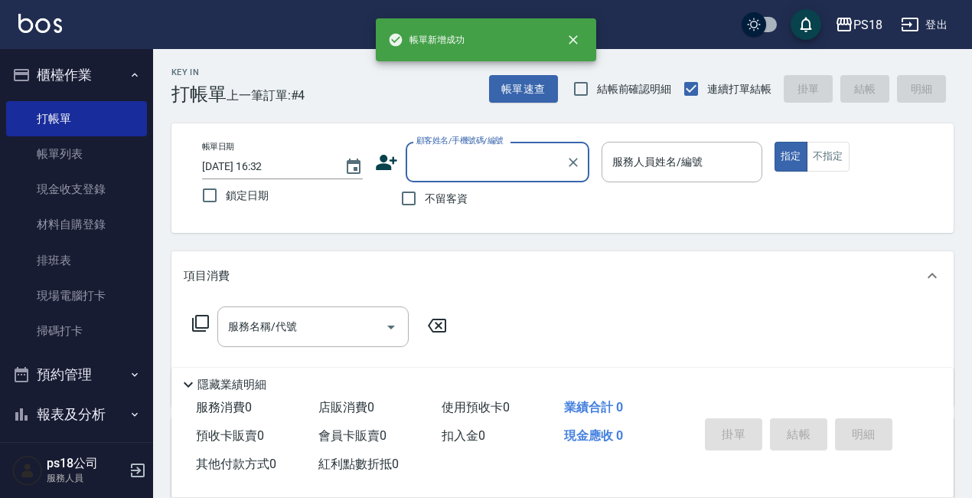
scroll to position [0, 0]
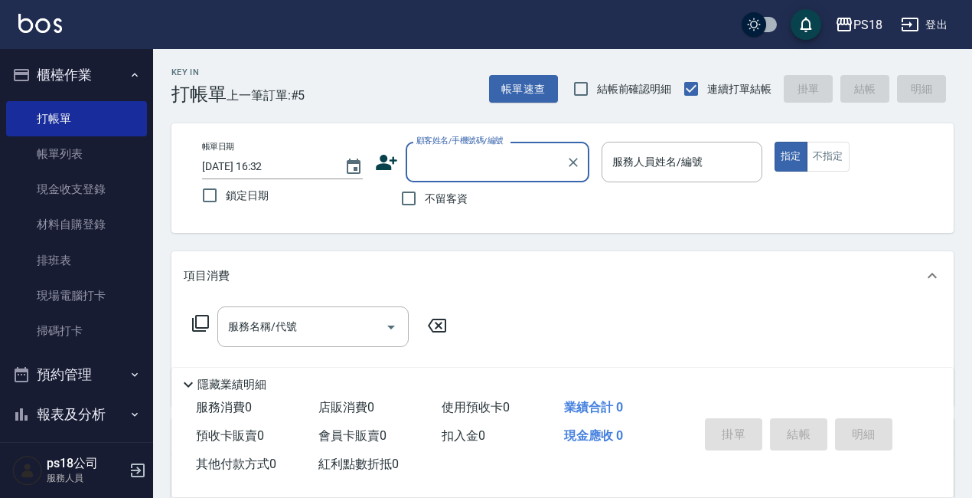
click at [129, 75] on icon "button" at bounding box center [135, 75] width 12 height 12
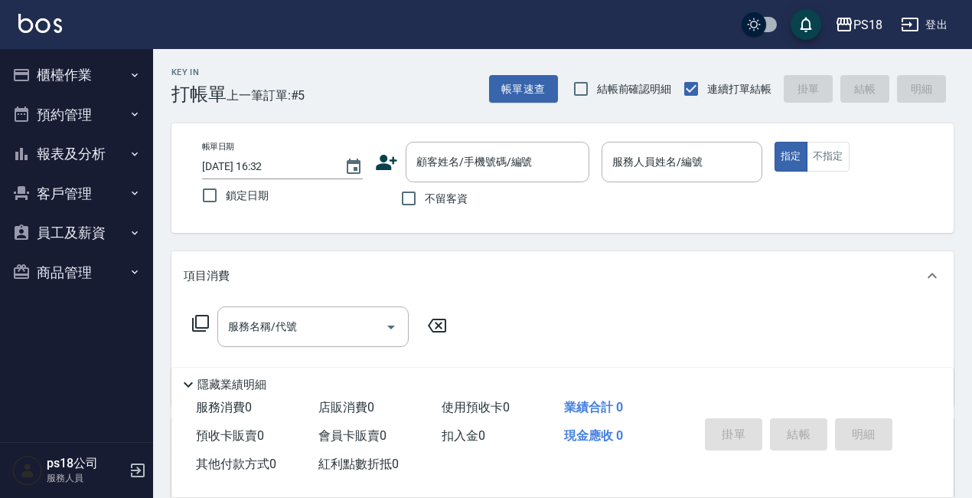
click at [79, 70] on button "櫃檯作業" at bounding box center [76, 75] width 141 height 40
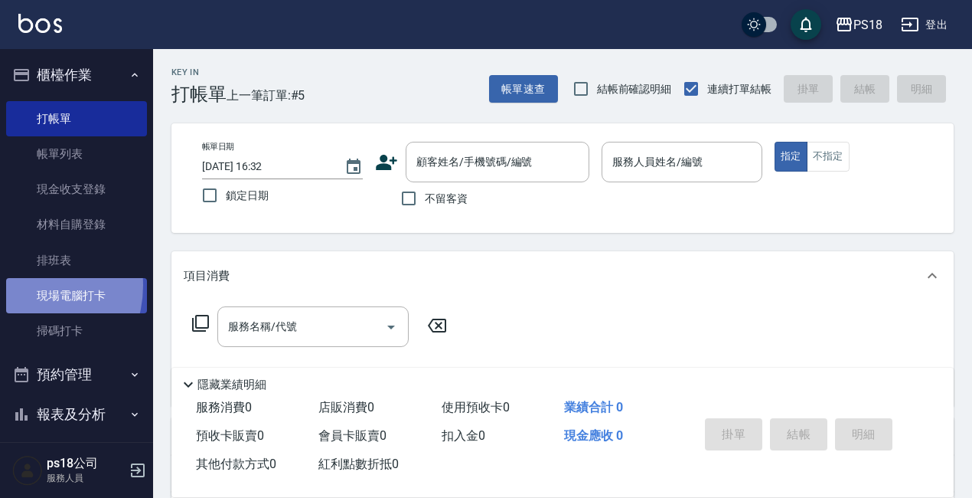
click at [24, 285] on link "現場電腦打卡" at bounding box center [76, 295] width 141 height 35
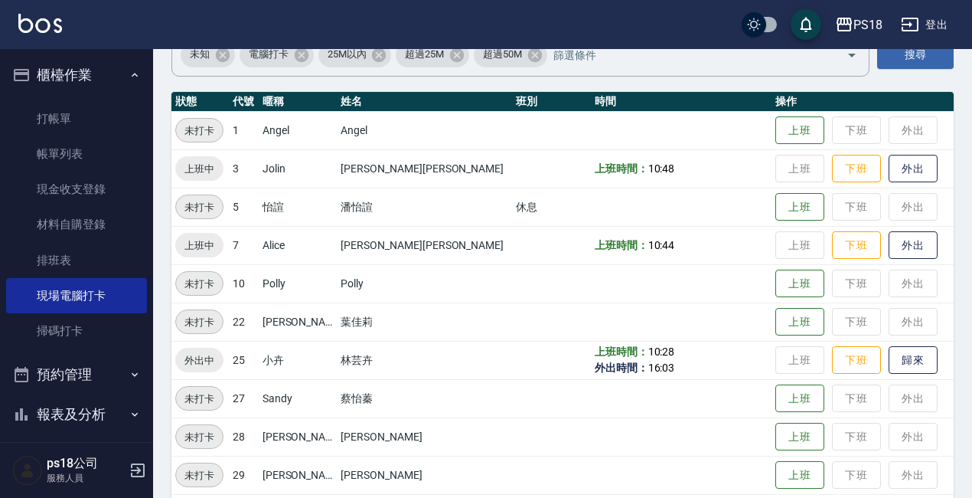
scroll to position [306, 0]
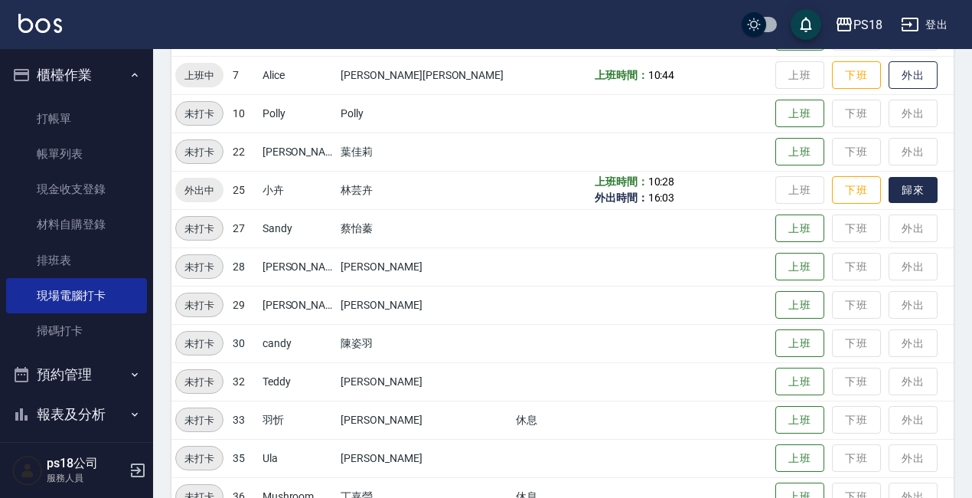
click at [894, 187] on button "歸來" at bounding box center [913, 190] width 49 height 27
